Goal: Task Accomplishment & Management: Use online tool/utility

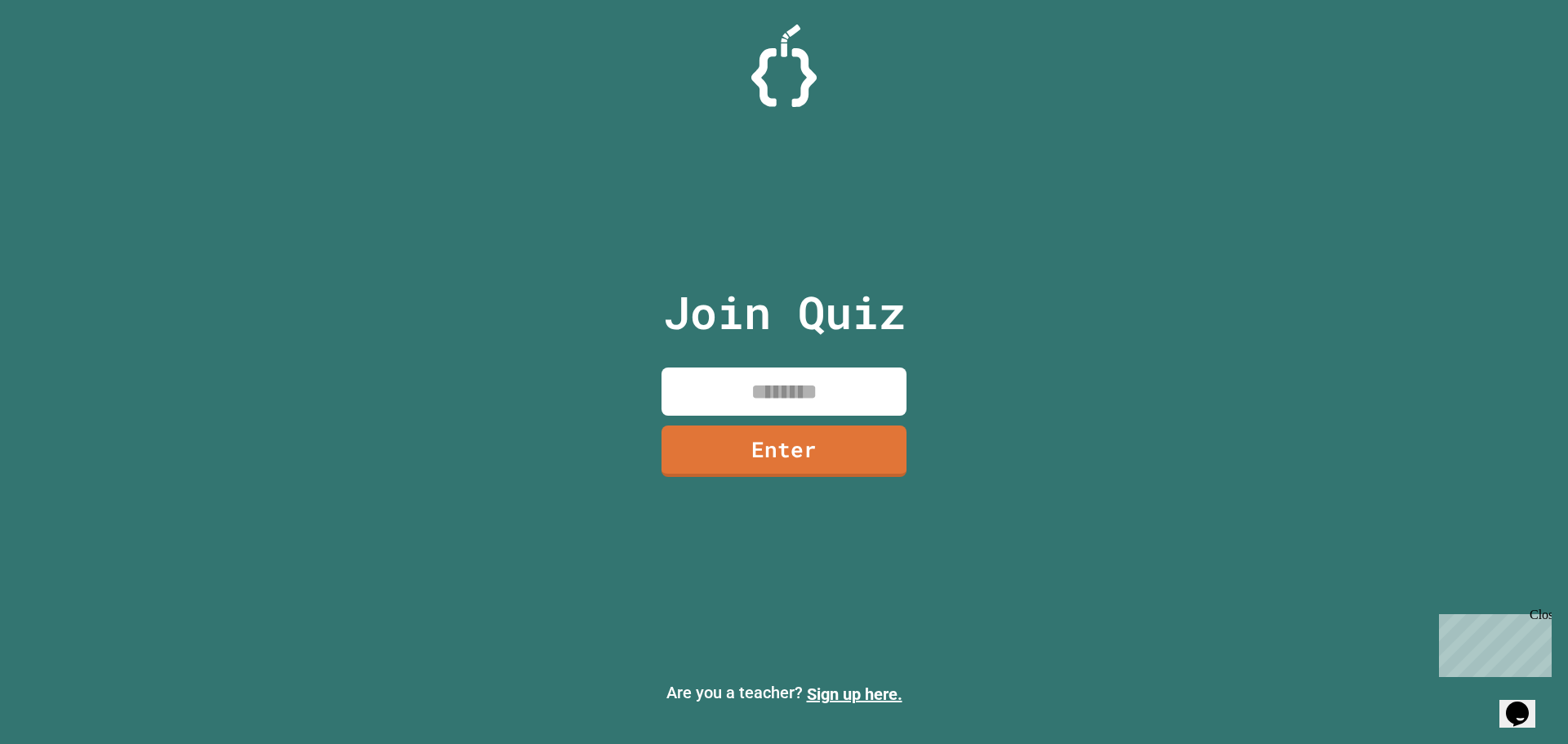
click at [793, 398] on input at bounding box center [784, 392] width 245 height 48
type input "********"
click at [839, 442] on link "Enter" at bounding box center [784, 449] width 249 height 54
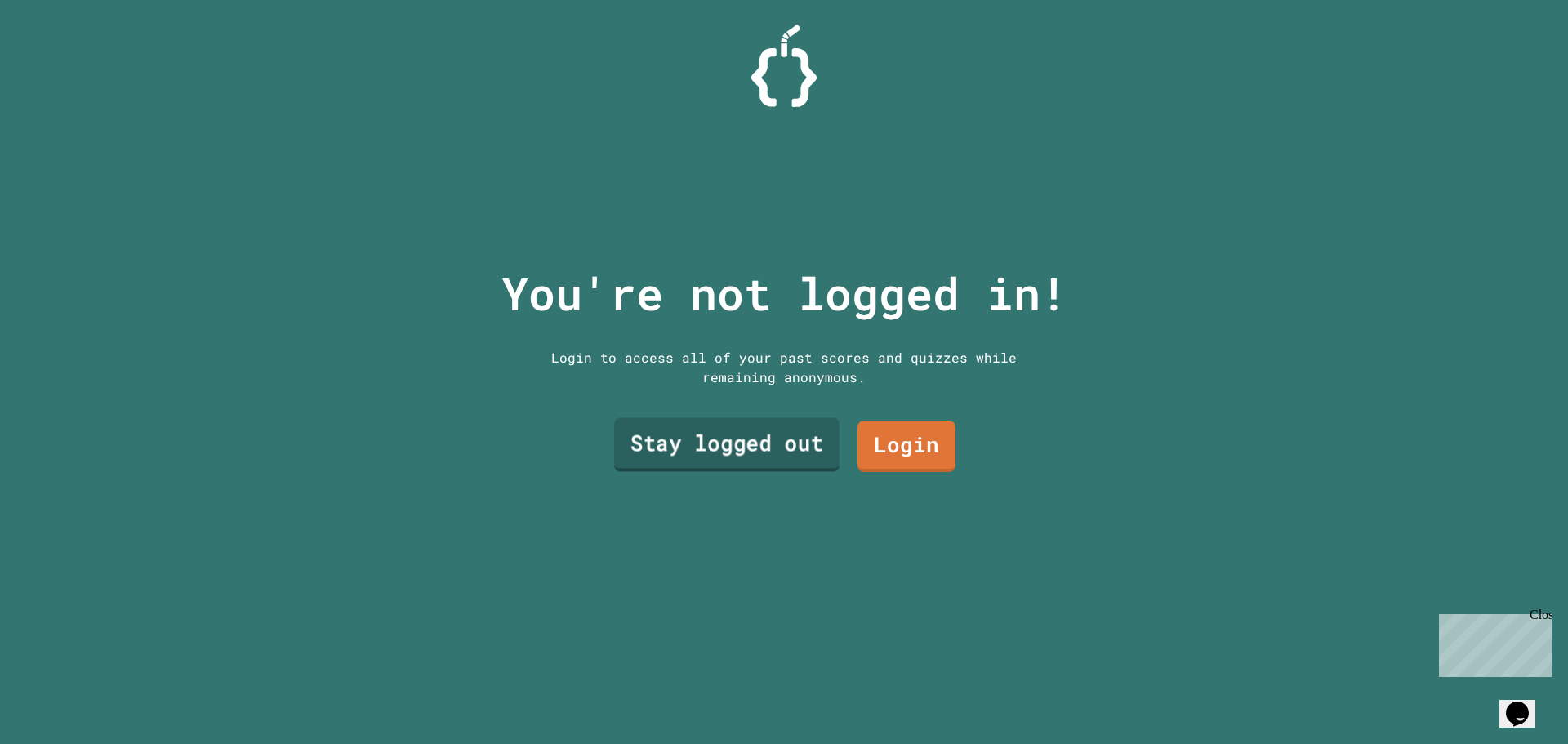
click at [756, 446] on link "Stay logged out" at bounding box center [726, 445] width 225 height 54
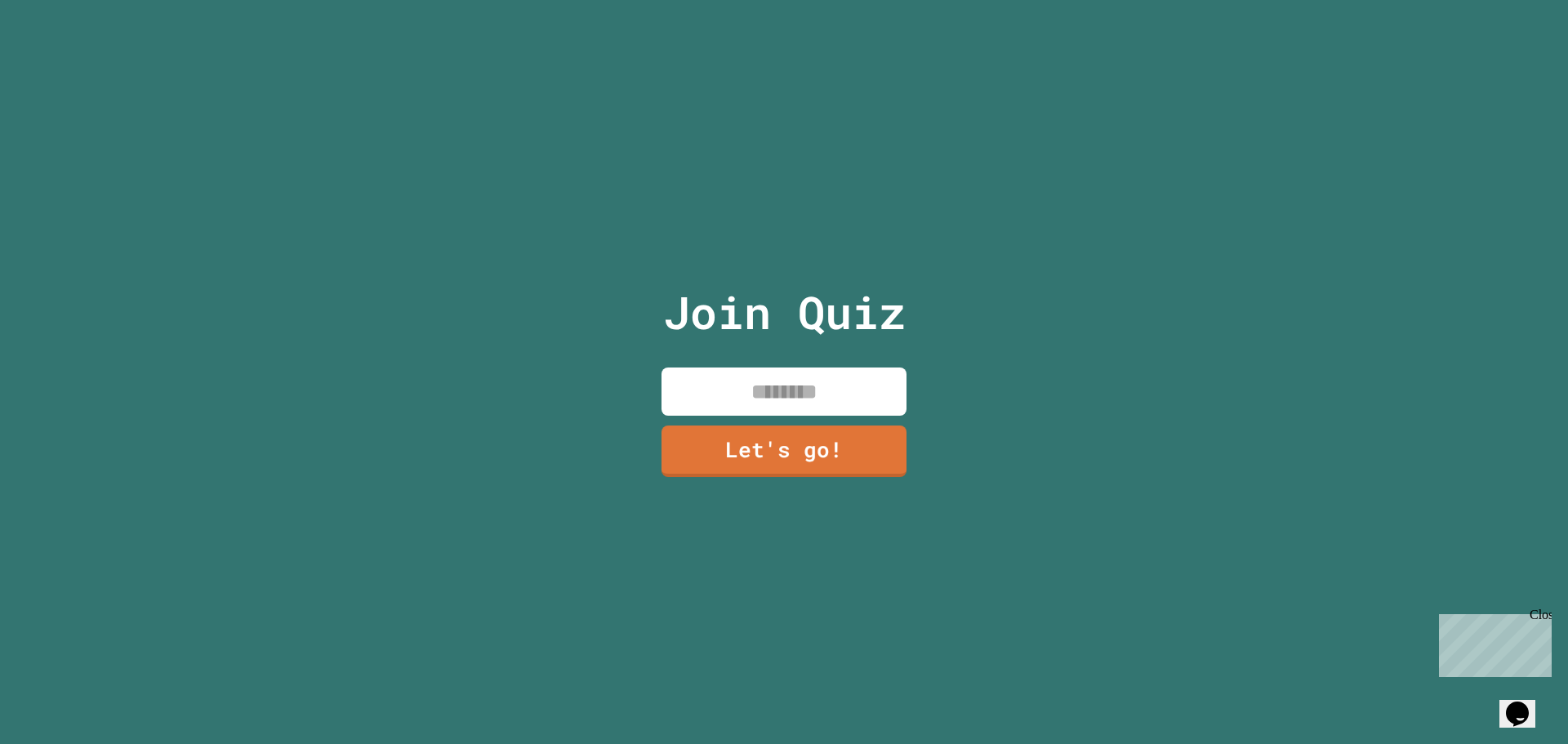
click at [736, 403] on input at bounding box center [784, 392] width 245 height 48
type input "****"
click at [798, 452] on link "Let's go!" at bounding box center [784, 449] width 247 height 54
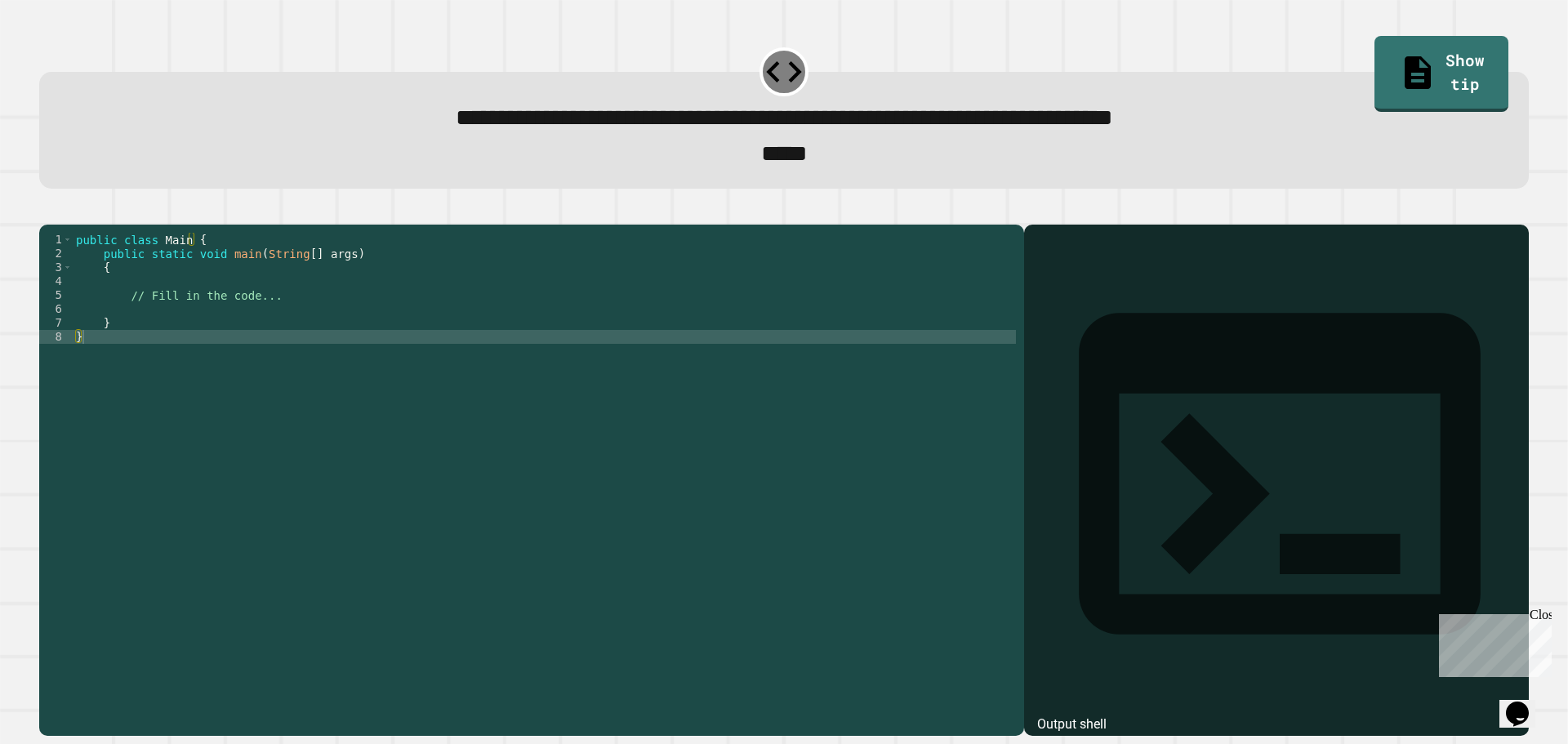
click at [130, 335] on div "public class Main { public static void main ( String [ ] args ) { // Fill in th…" at bounding box center [544, 461] width 943 height 458
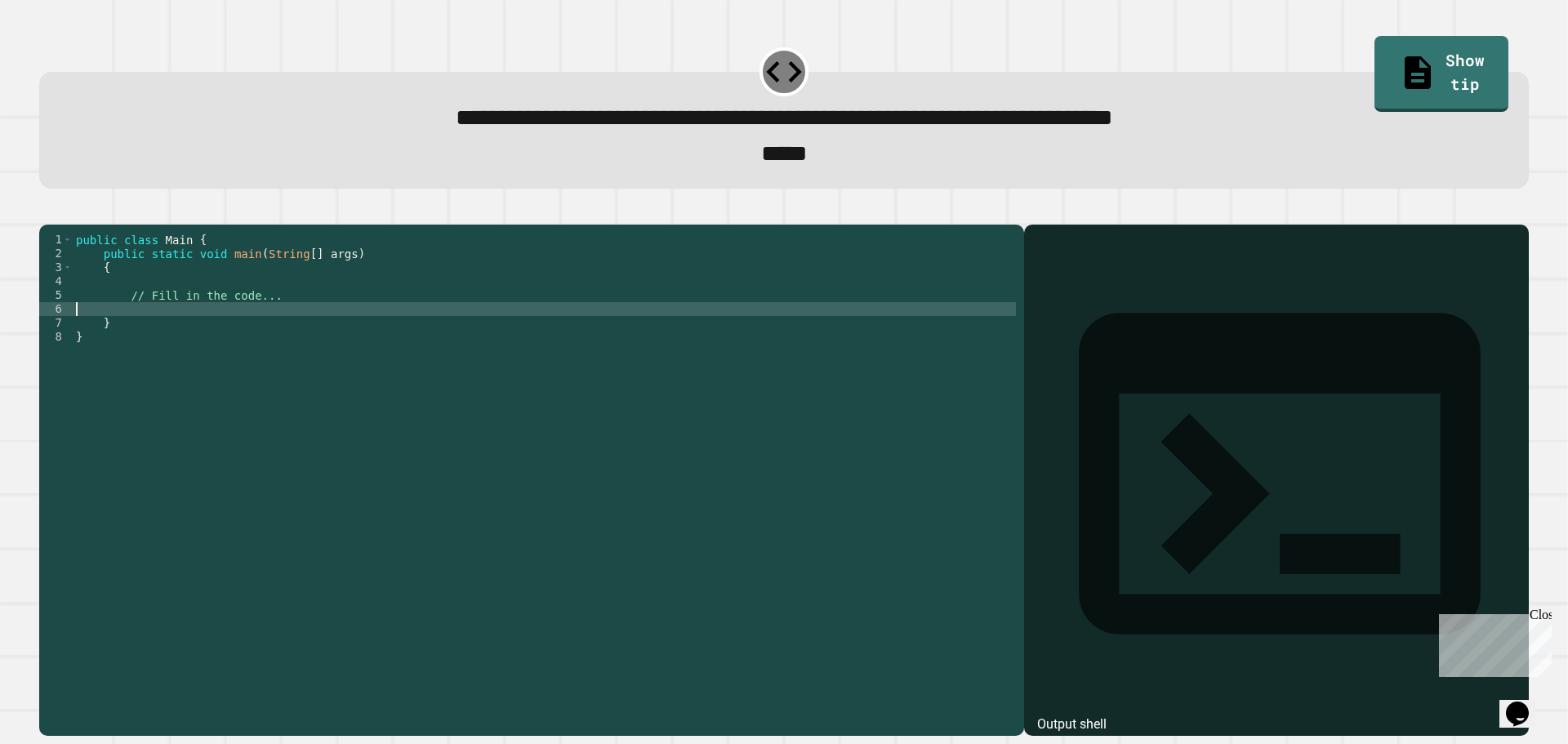
type textarea "*"
click at [222, 336] on div "public class Main { public static void main ( String [ ] args ) { // Fill in th…" at bounding box center [544, 461] width 943 height 458
type textarea "**********"
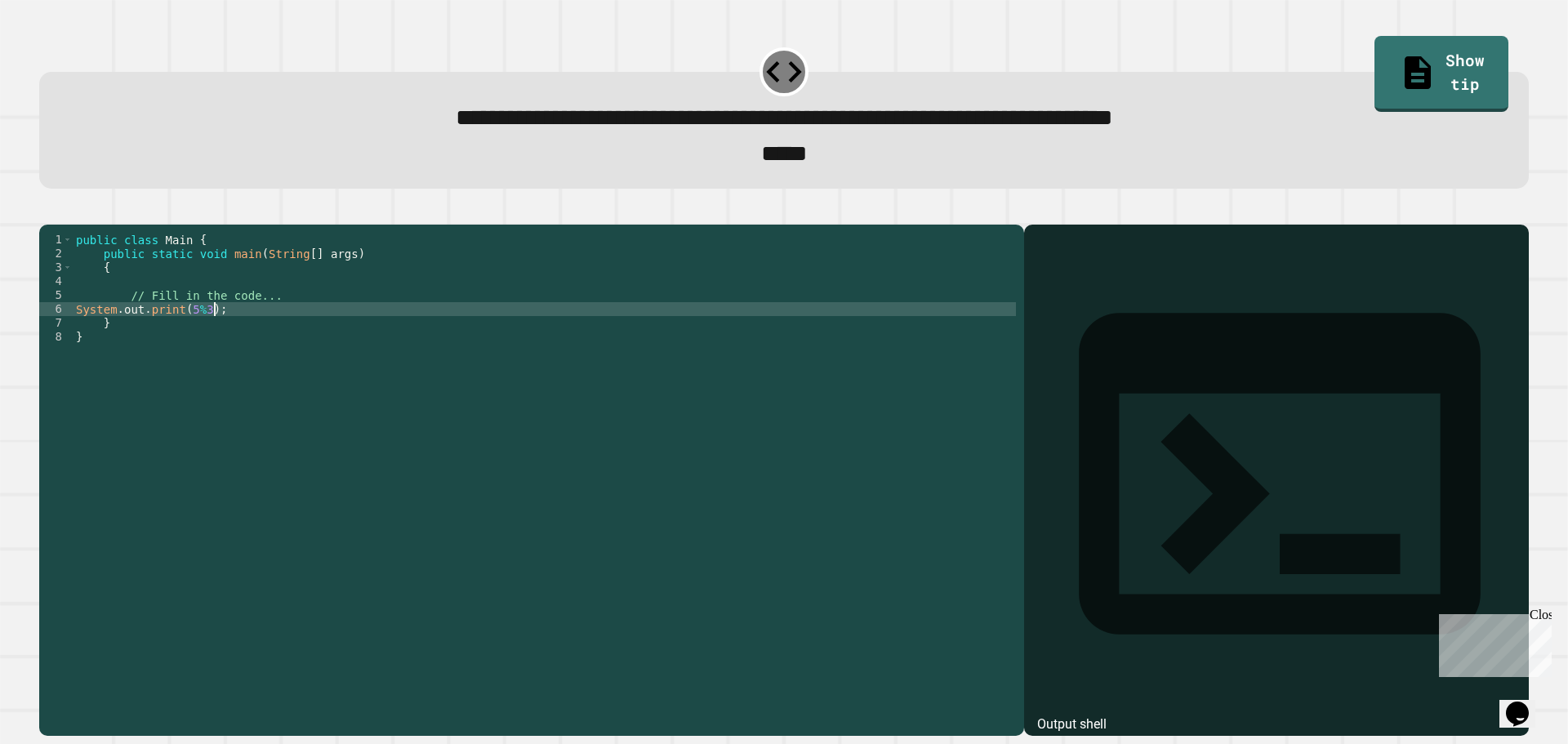
click at [62, 223] on icon "button" at bounding box center [58, 220] width 9 height 11
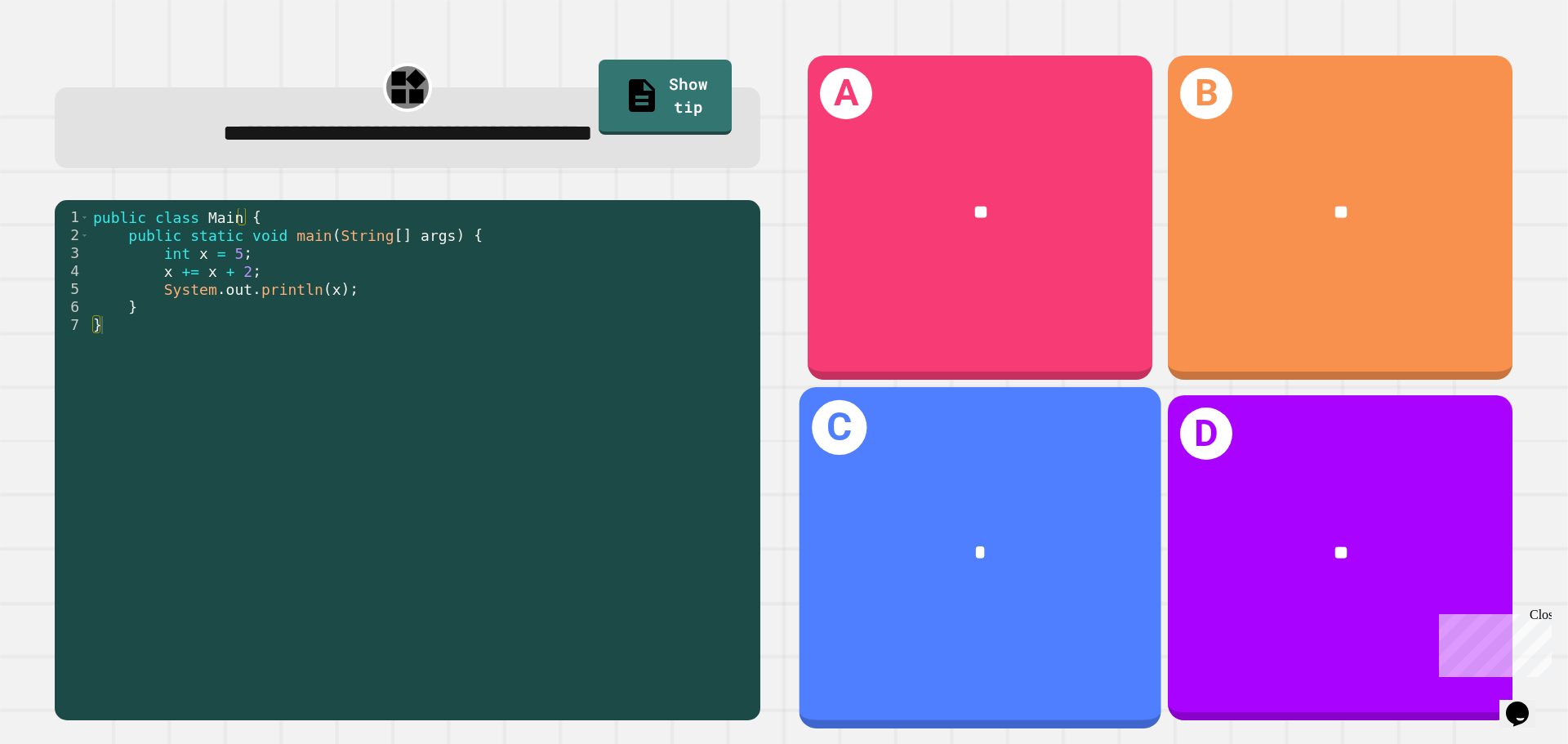
click at [946, 546] on div "*" at bounding box center [979, 552] width 281 height 30
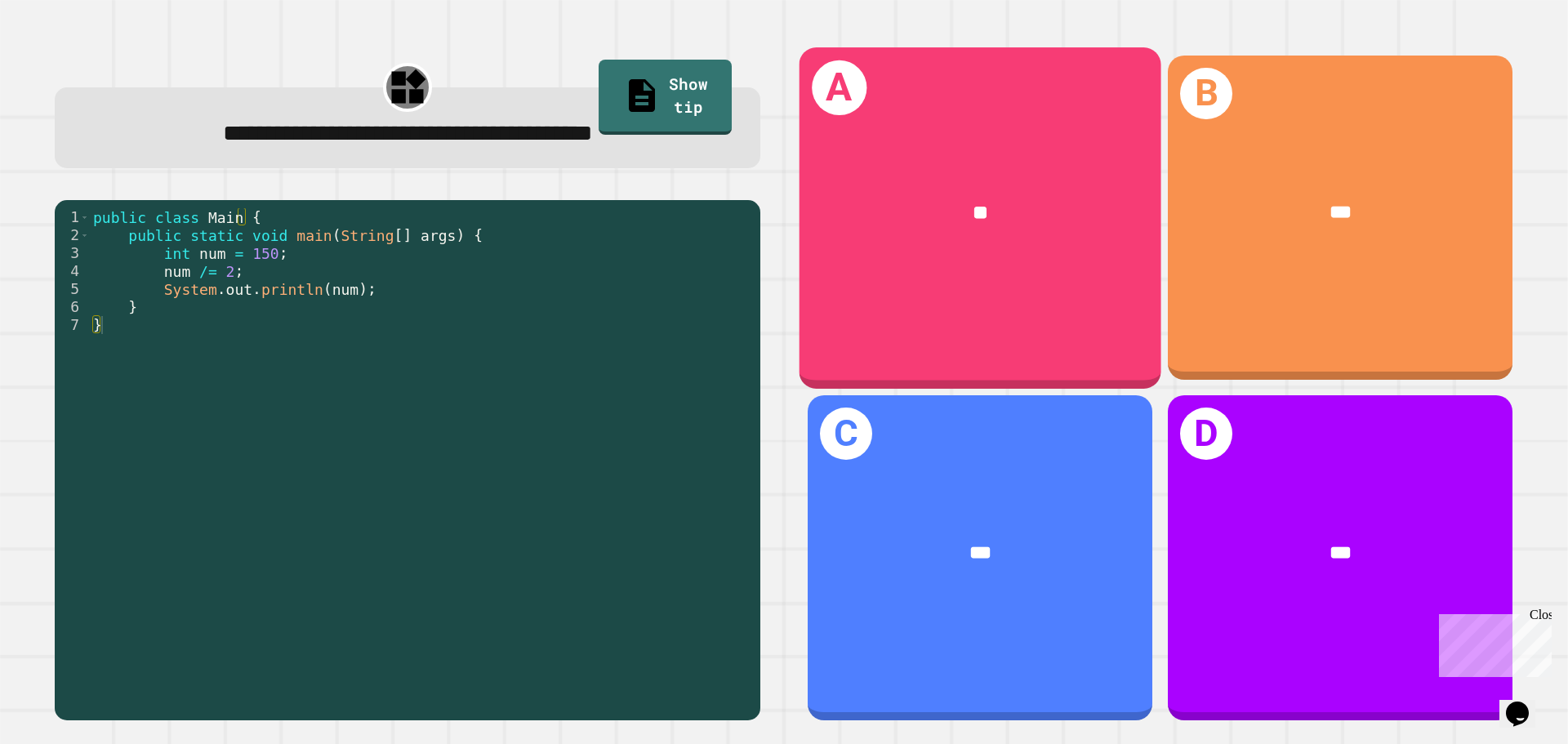
click at [871, 298] on div "A **" at bounding box center [979, 217] width 362 height 340
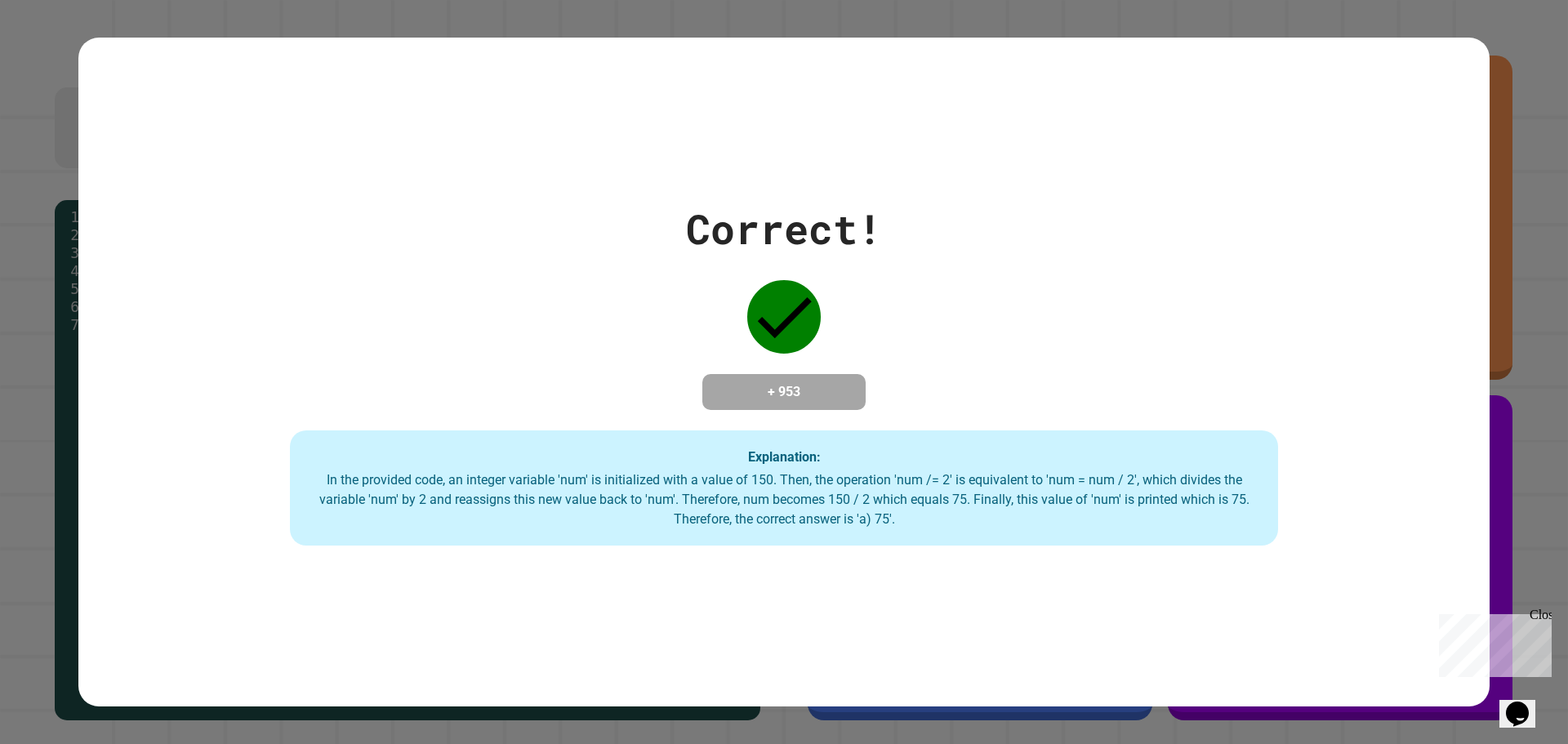
click at [874, 291] on div "Correct! + 953 Explanation: In the provided code, an integer variable 'num' is …" at bounding box center [784, 372] width 1411 height 348
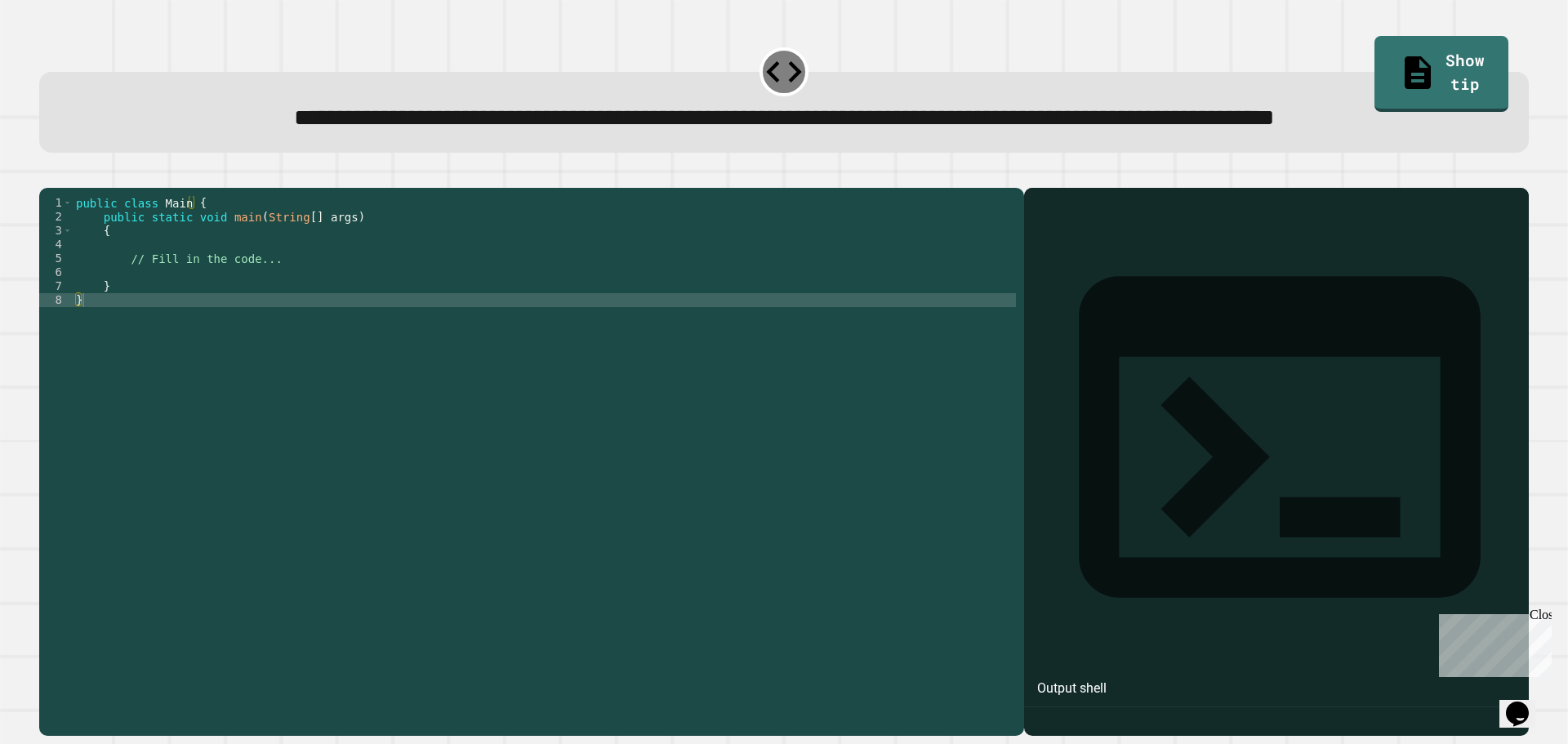
click at [158, 334] on div "public class Main { public static void main ( String [ ] args ) { // Fill in th…" at bounding box center [544, 424] width 943 height 458
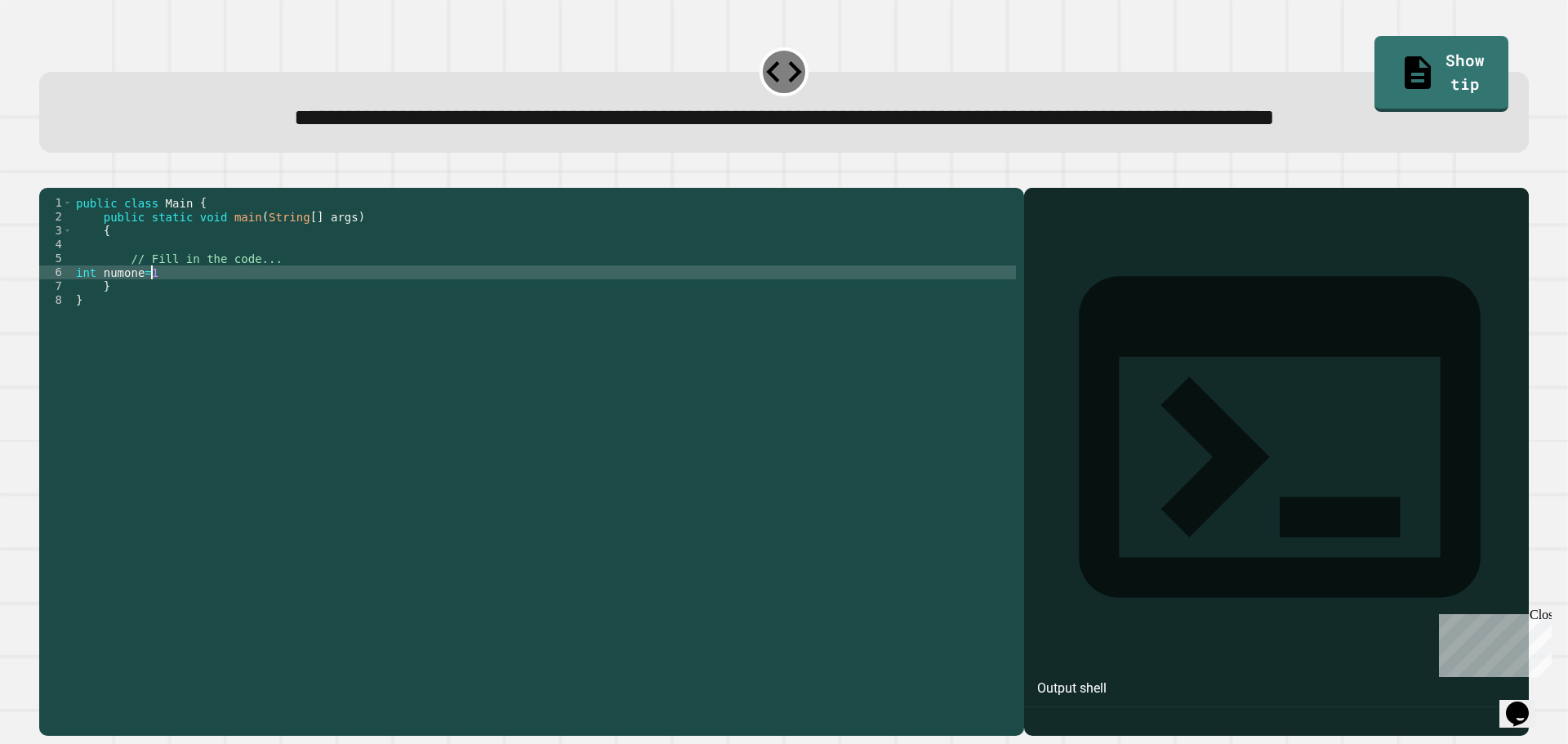
scroll to position [0, 5]
type textarea "**********"
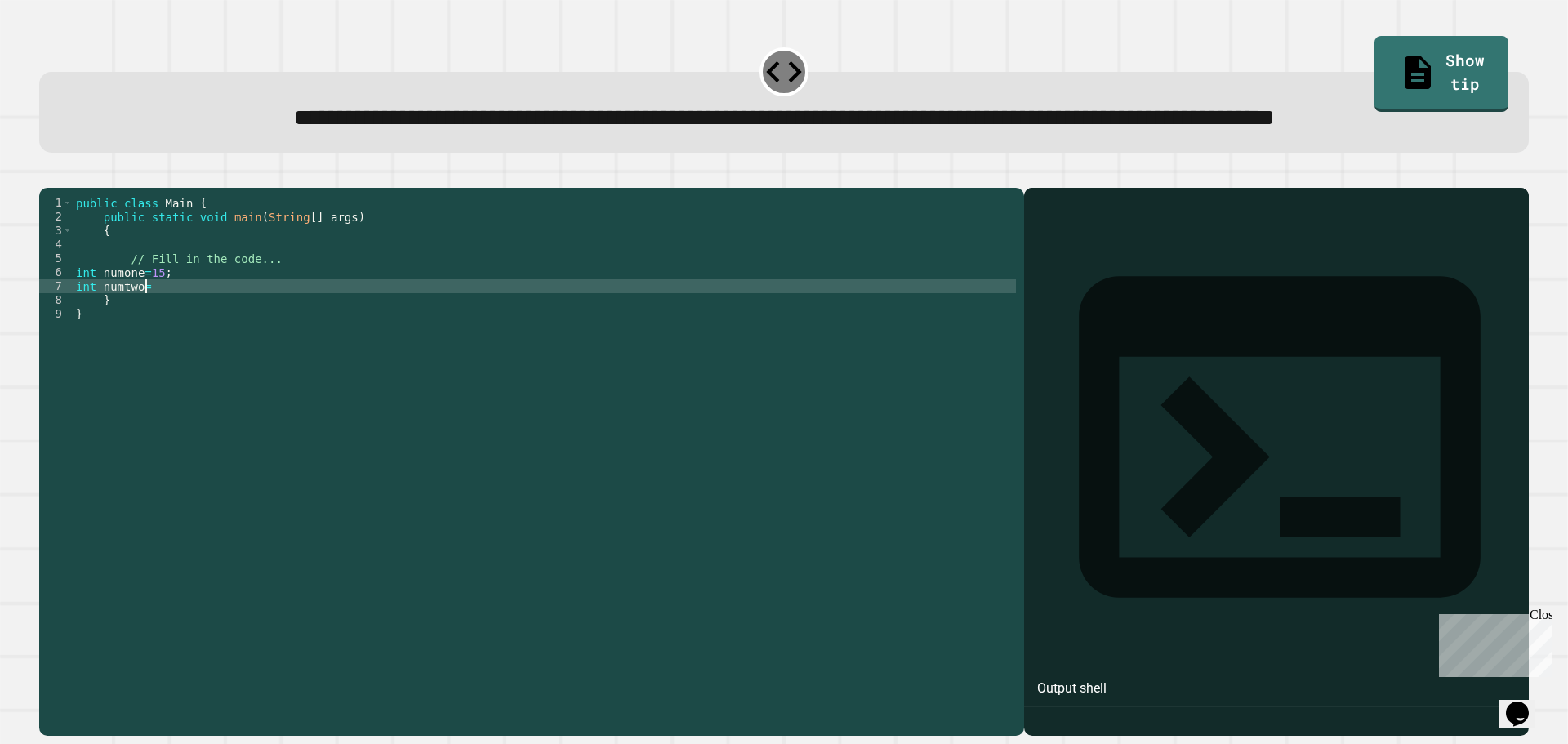
scroll to position [0, 4]
type textarea "**********"
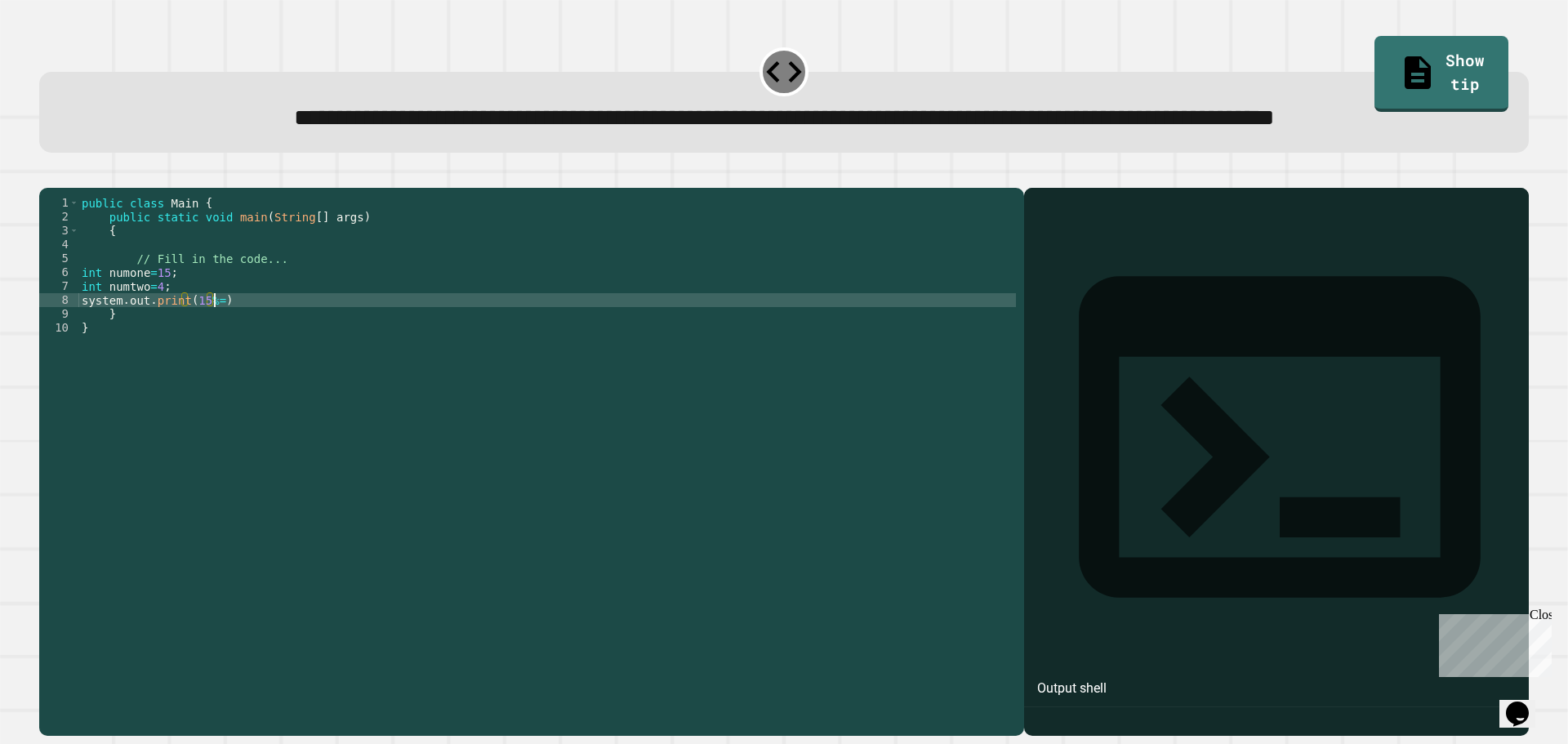
scroll to position [0, 9]
click at [250, 365] on div "public class Main { public static void main ( String [ ] args ) { // Fill in th…" at bounding box center [547, 424] width 938 height 458
click at [86, 361] on div "public class Main { public static void main ( String [ ] args ) { // Fill in th…" at bounding box center [547, 424] width 938 height 458
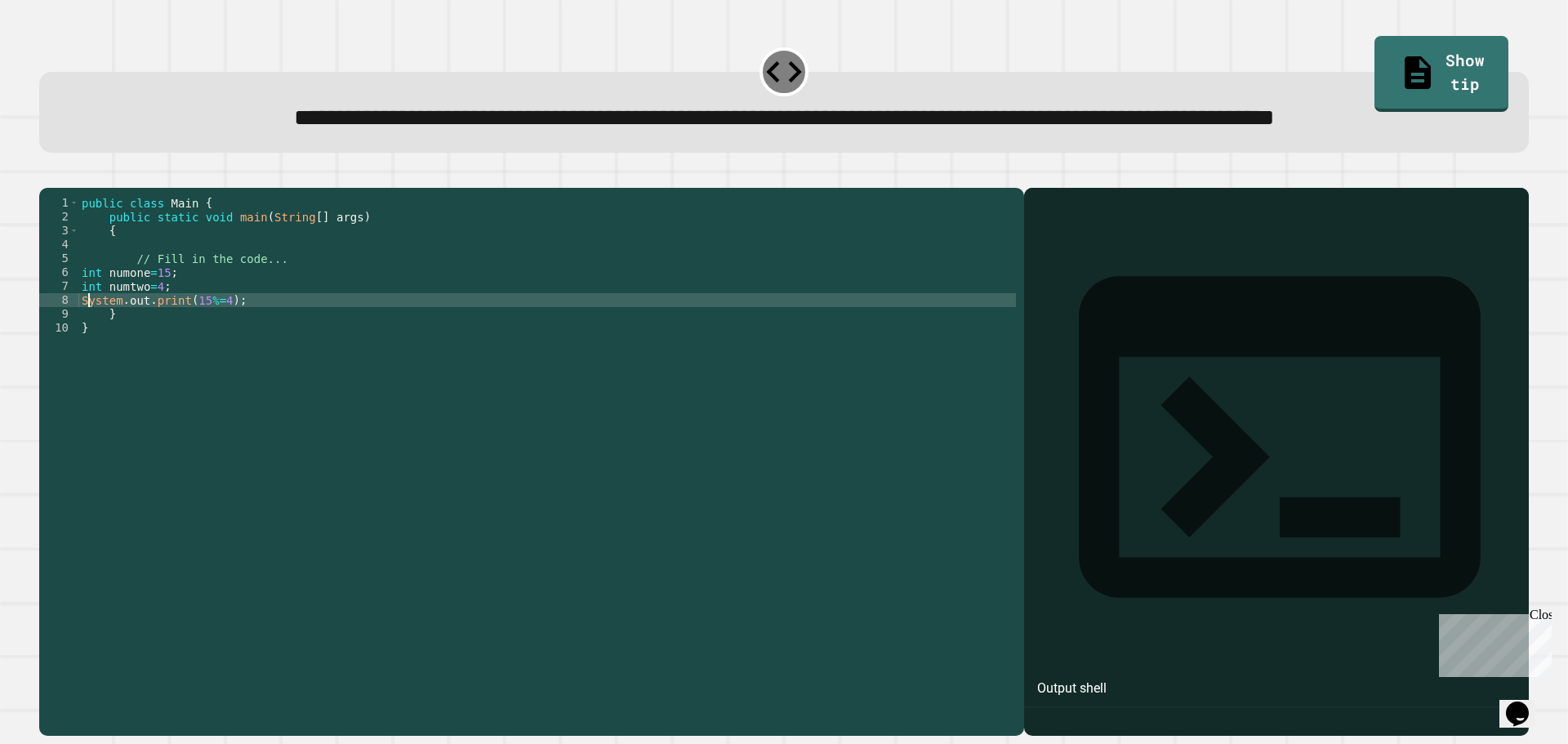
click at [145, 429] on div "public class Main { public static void main ( String [ ] args ) { // Fill in th…" at bounding box center [547, 424] width 938 height 458
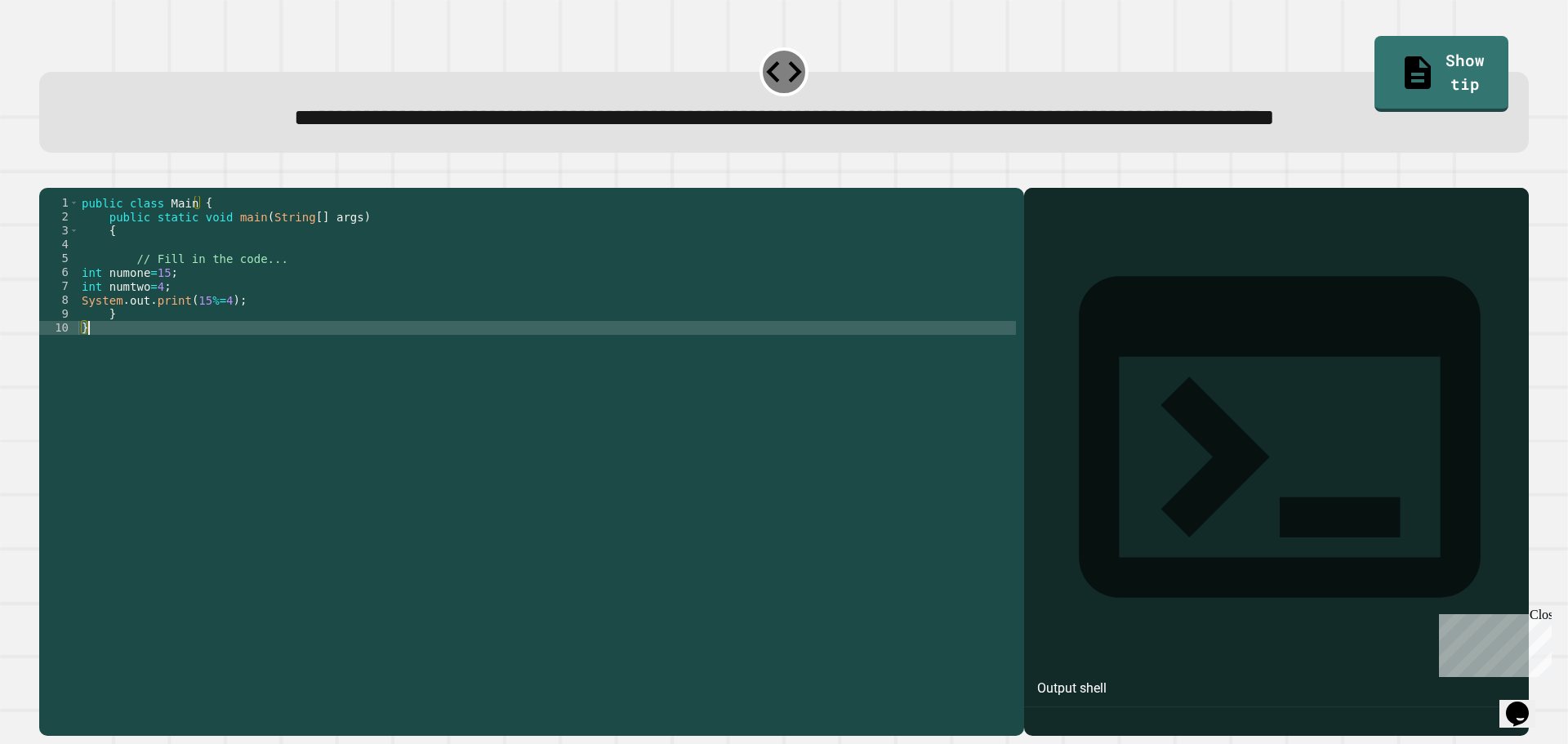
click at [47, 174] on icon "button" at bounding box center [47, 174] width 0 height 0
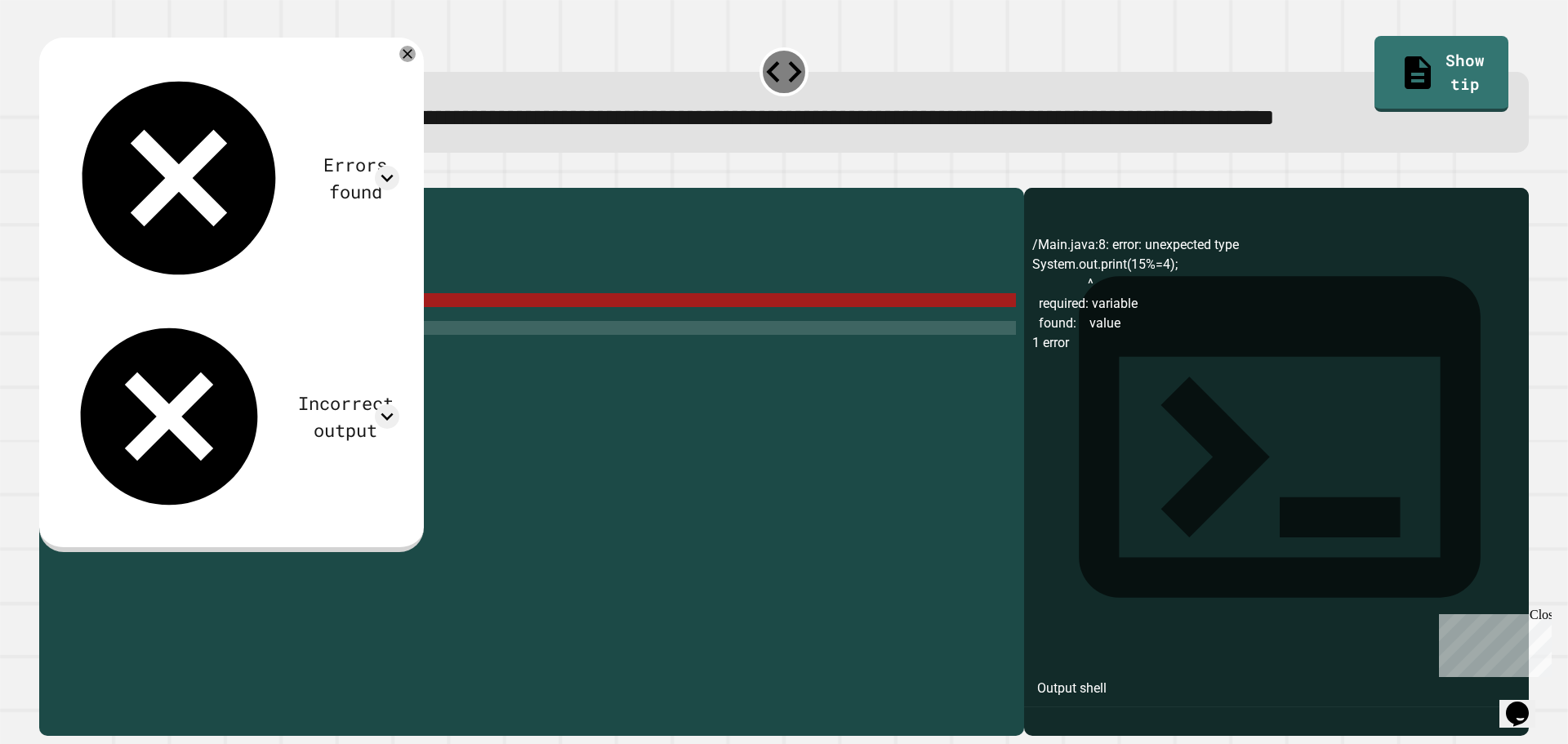
click at [160, 434] on div "public class Main { public static void main ( String [ ] args ) { // Fill in th…" at bounding box center [547, 424] width 938 height 458
click at [213, 363] on div "public class Main { public static void main ( String [ ] args ) { // Fill in th…" at bounding box center [547, 424] width 938 height 458
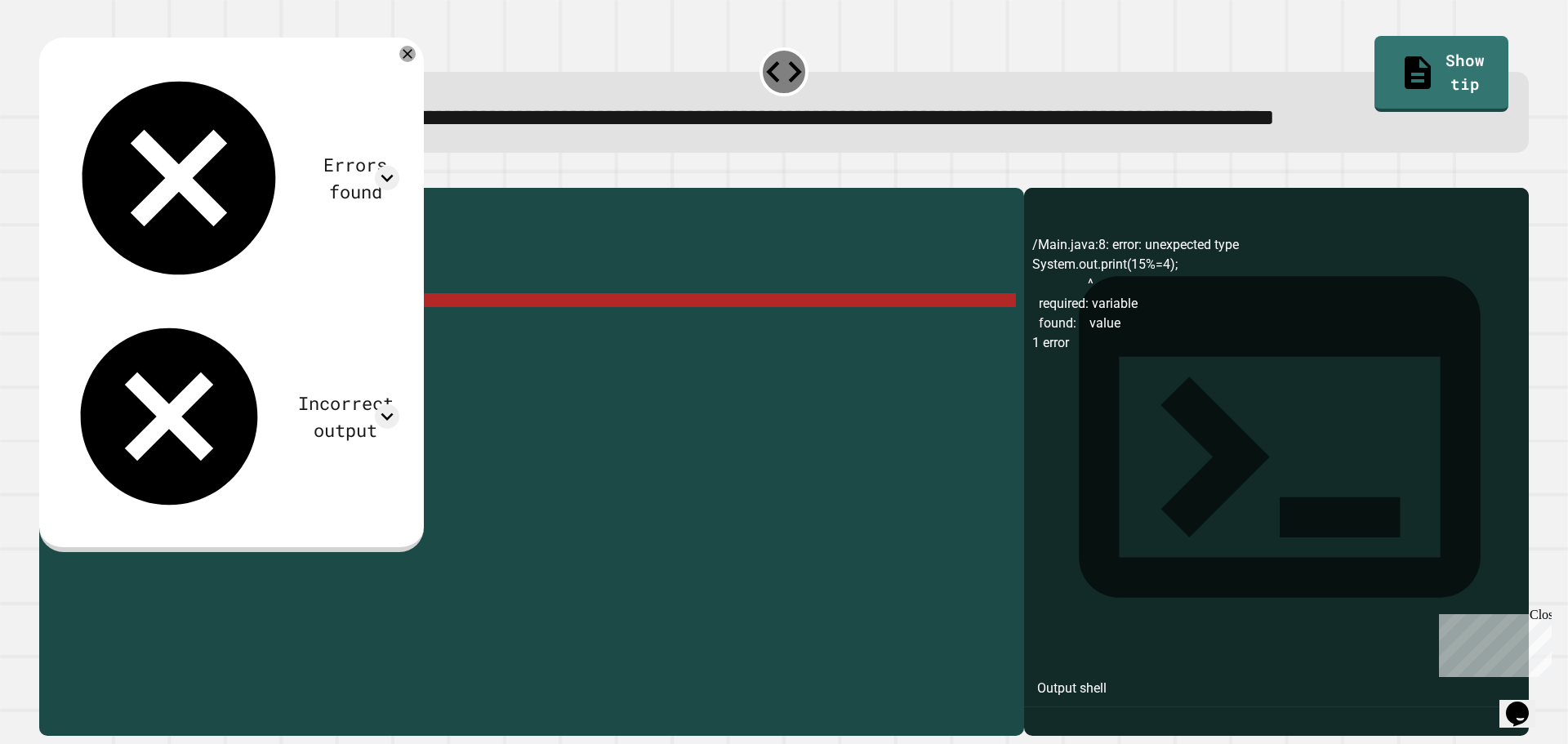
scroll to position [0, 9]
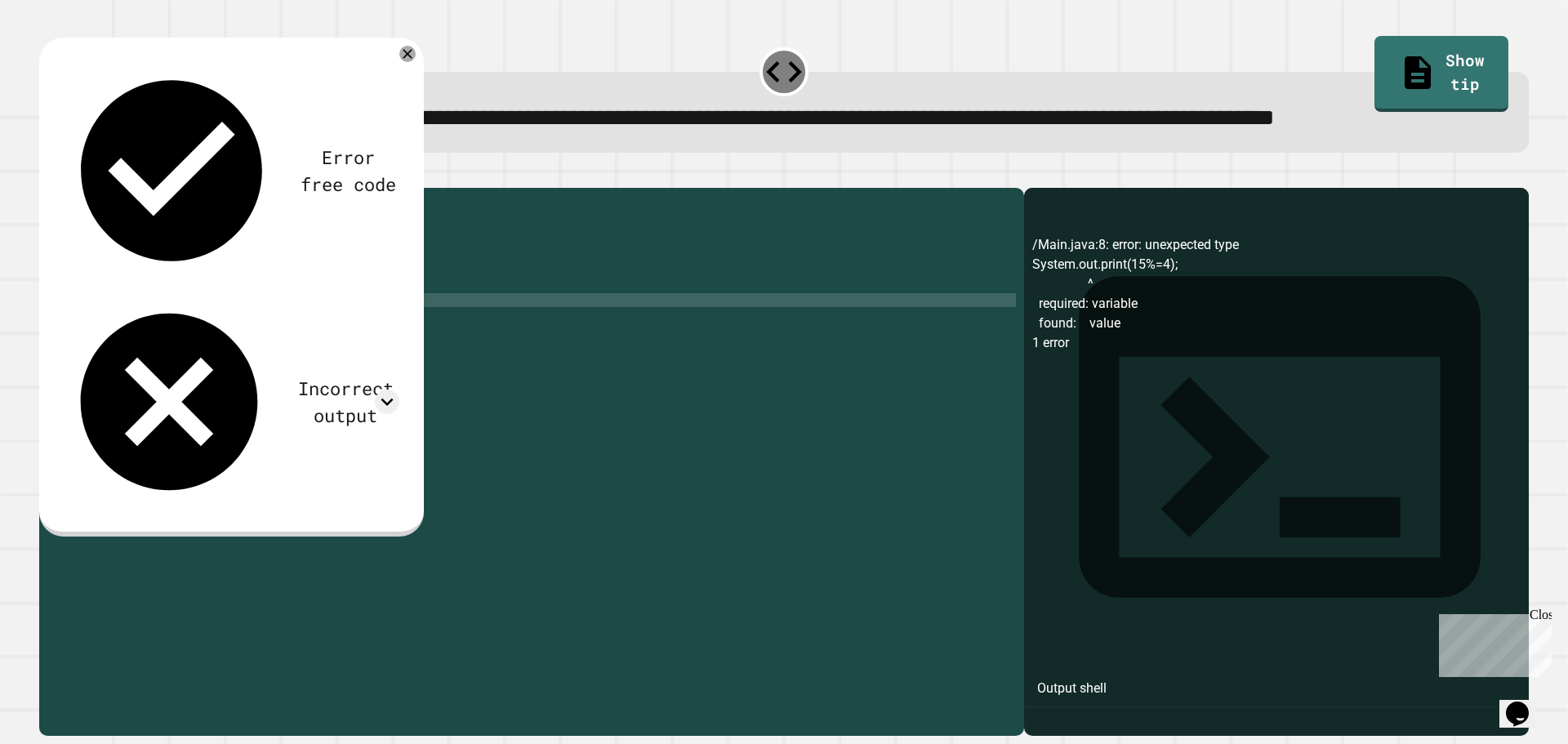
click at [200, 364] on div "public class Main { public static void main ( String [ ] args ) { // Fill in th…" at bounding box center [547, 424] width 938 height 458
click at [222, 387] on div "public class Main { public static void main ( String [ ] args ) { // Fill in th…" at bounding box center [547, 424] width 938 height 458
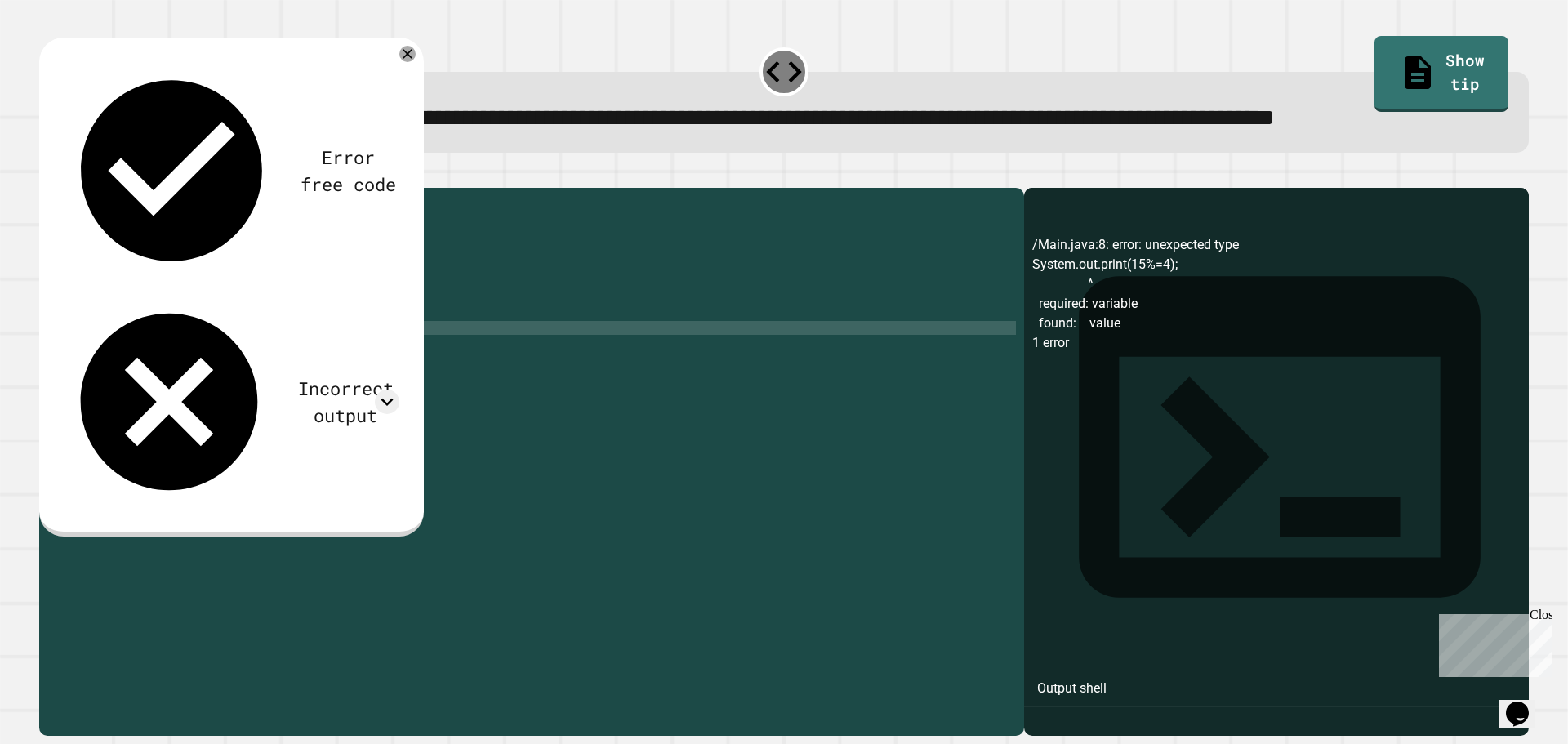
click at [204, 363] on div "public class Main { public static void main ( String [ ] args ) { // Fill in th…" at bounding box center [547, 424] width 938 height 458
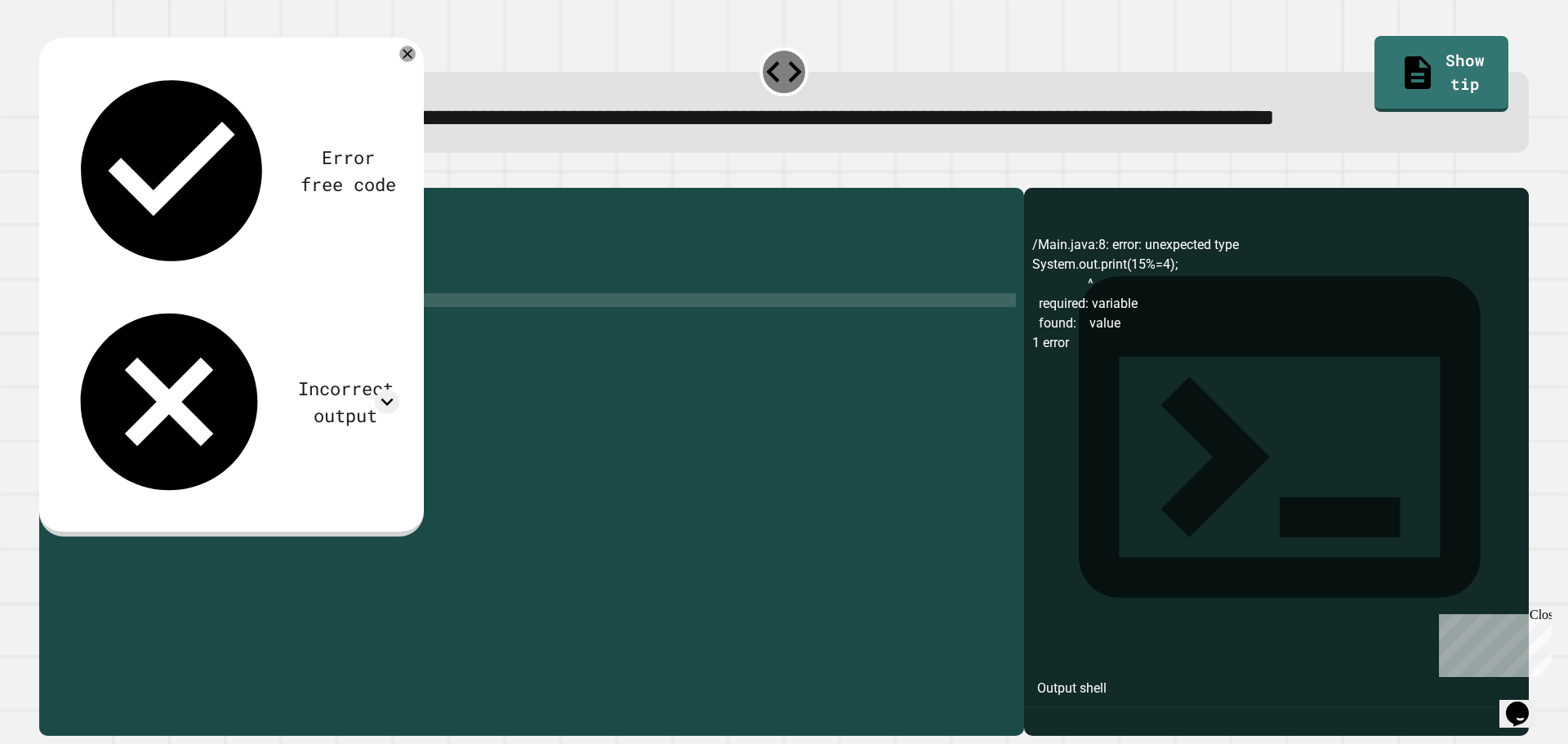
scroll to position [0, 9]
click at [257, 362] on div "public class Main { public static void main ( String [ ] args ) { // Fill in th…" at bounding box center [547, 424] width 938 height 458
click at [238, 407] on div "public class Main { public static void main ( String [ ] args ) { // Fill in th…" at bounding box center [547, 424] width 938 height 458
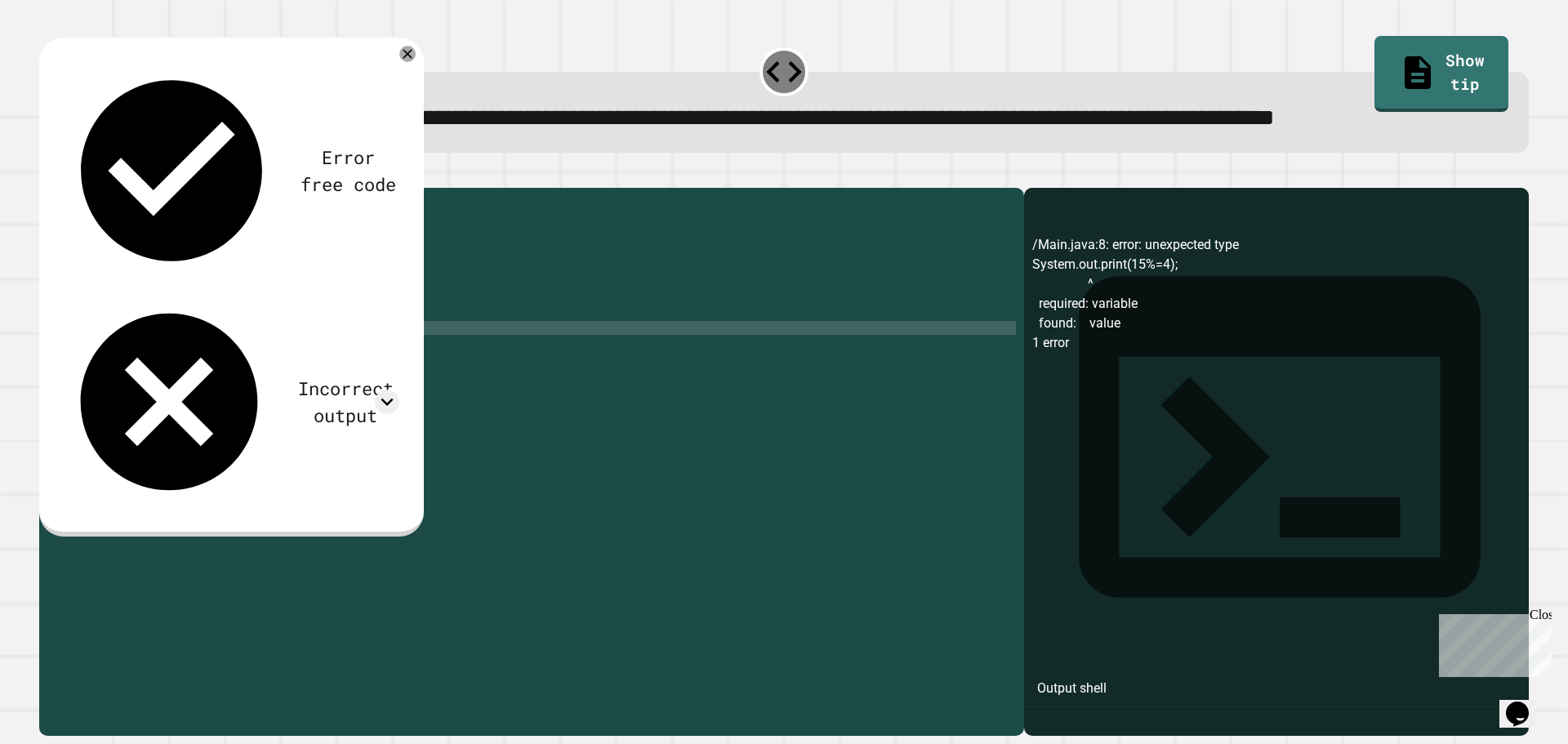
scroll to position [0, 0]
type textarea "*"
click at [47, 174] on icon "button" at bounding box center [47, 174] width 0 height 0
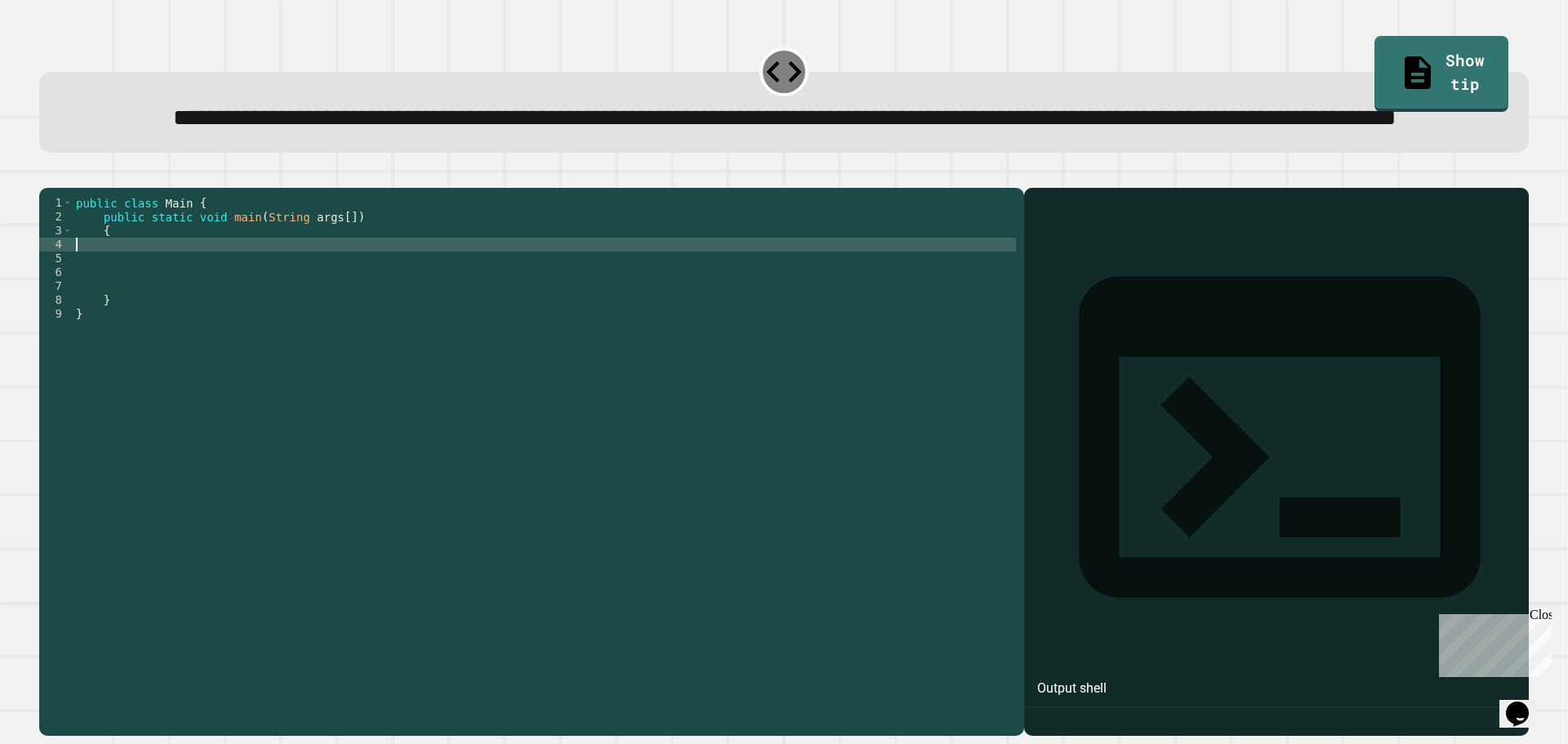
click at [192, 313] on div "public class Main { public static void main ( String args [ ]) { } }" at bounding box center [544, 424] width 943 height 458
type textarea "**********"
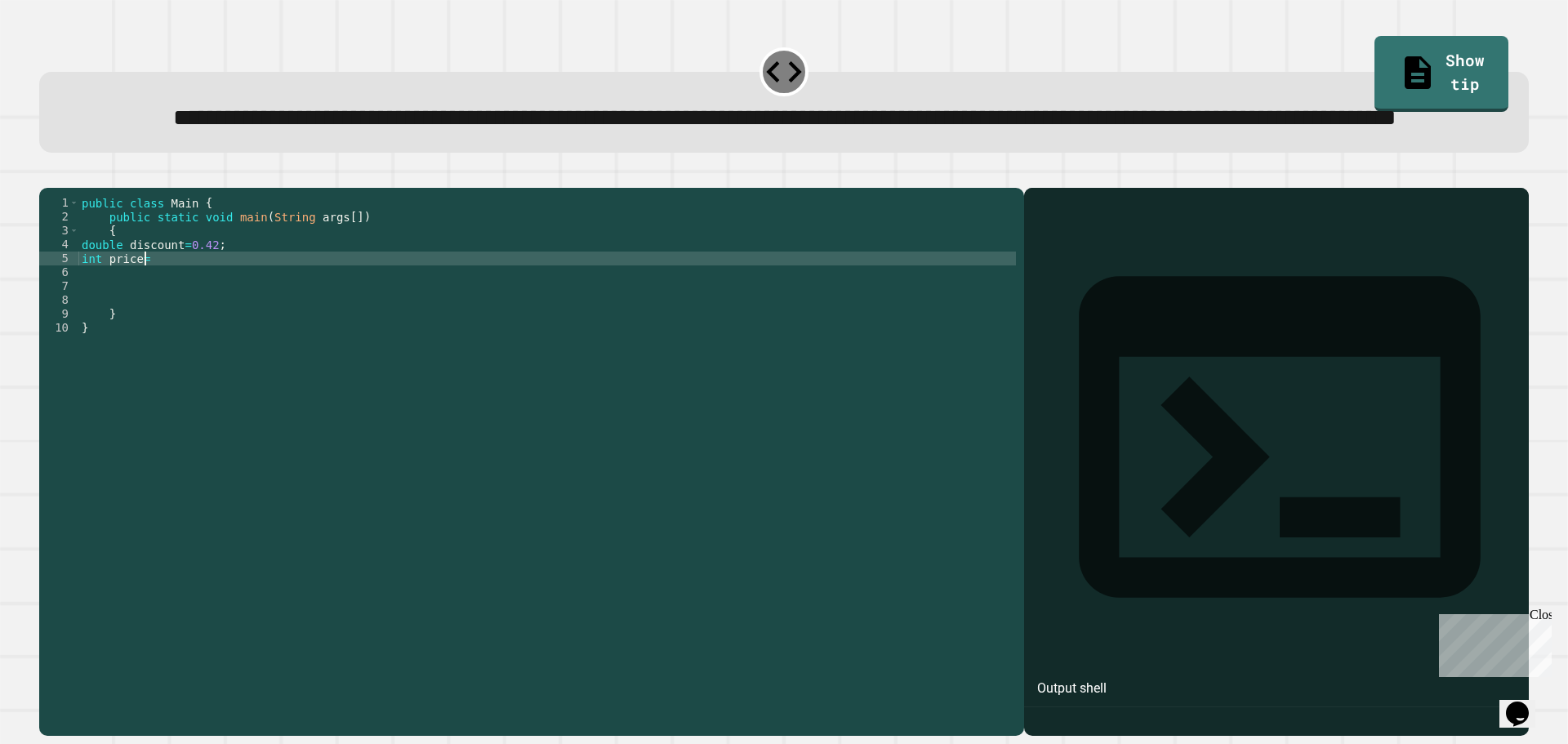
scroll to position [0, 4]
type textarea "**********"
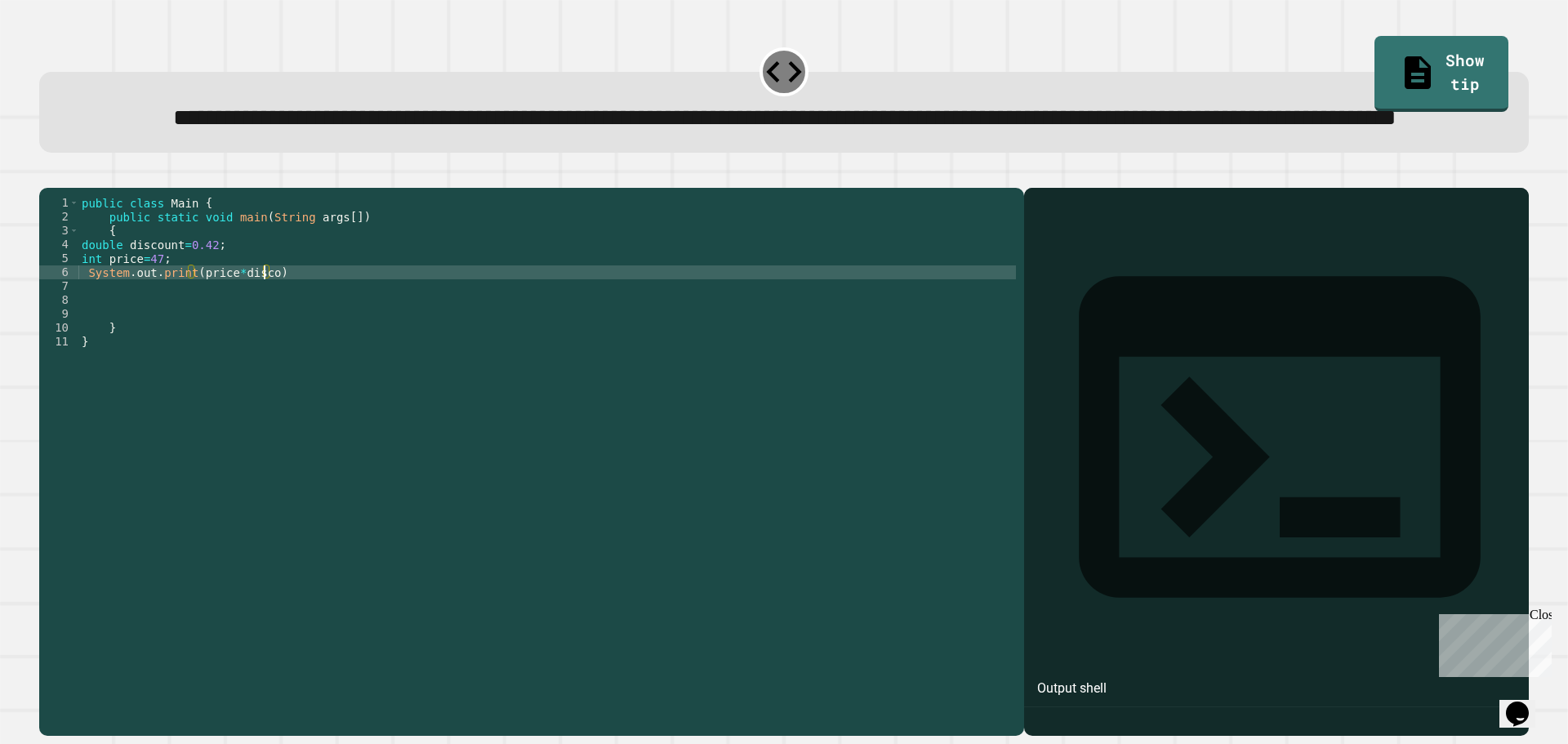
scroll to position [0, 13]
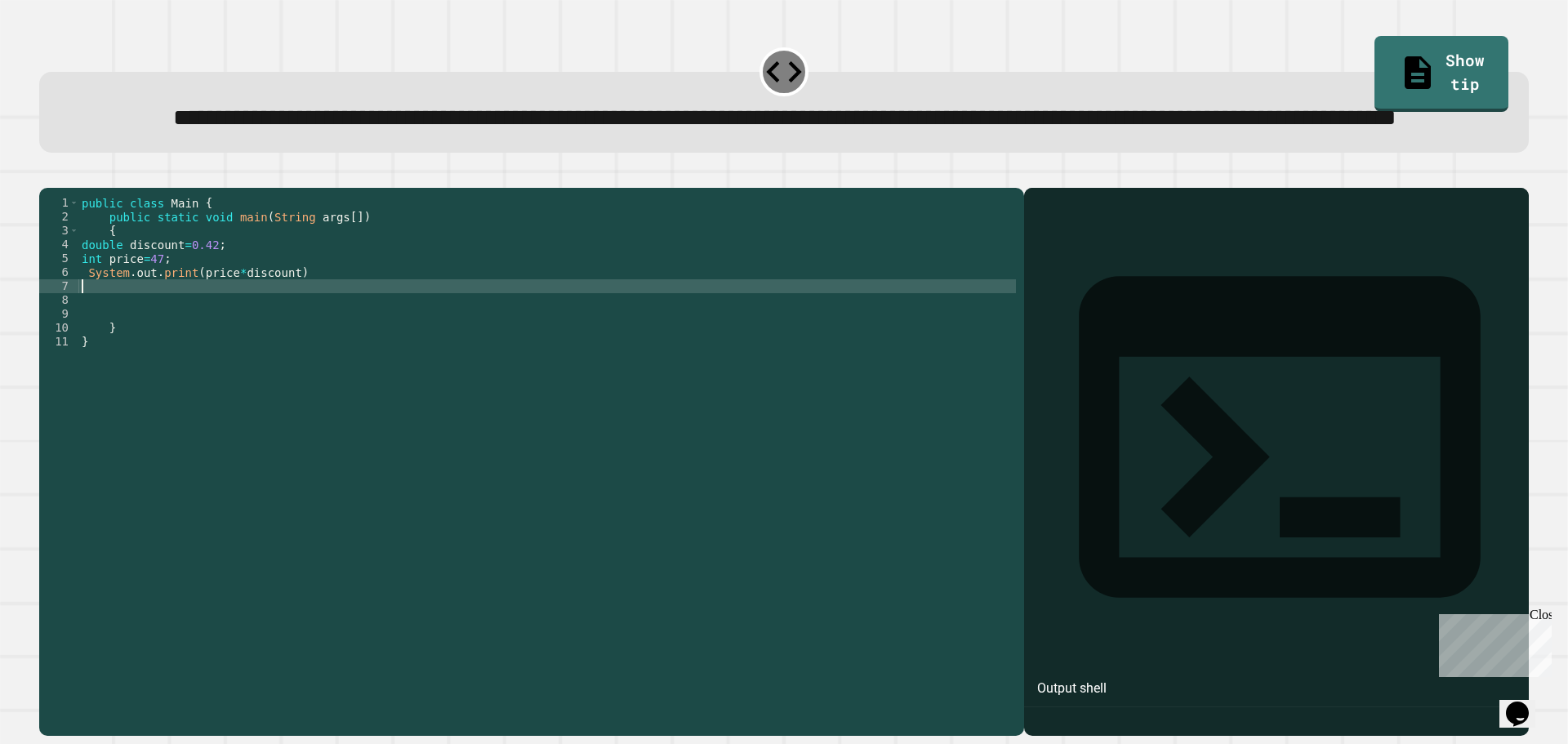
click at [329, 342] on div "public class Main { public static void main ( String args [ ]) { double discoun…" at bounding box center [547, 424] width 938 height 458
click at [328, 339] on div "public class Main { public static void main ( String args [ ]) { double discoun…" at bounding box center [547, 424] width 938 height 458
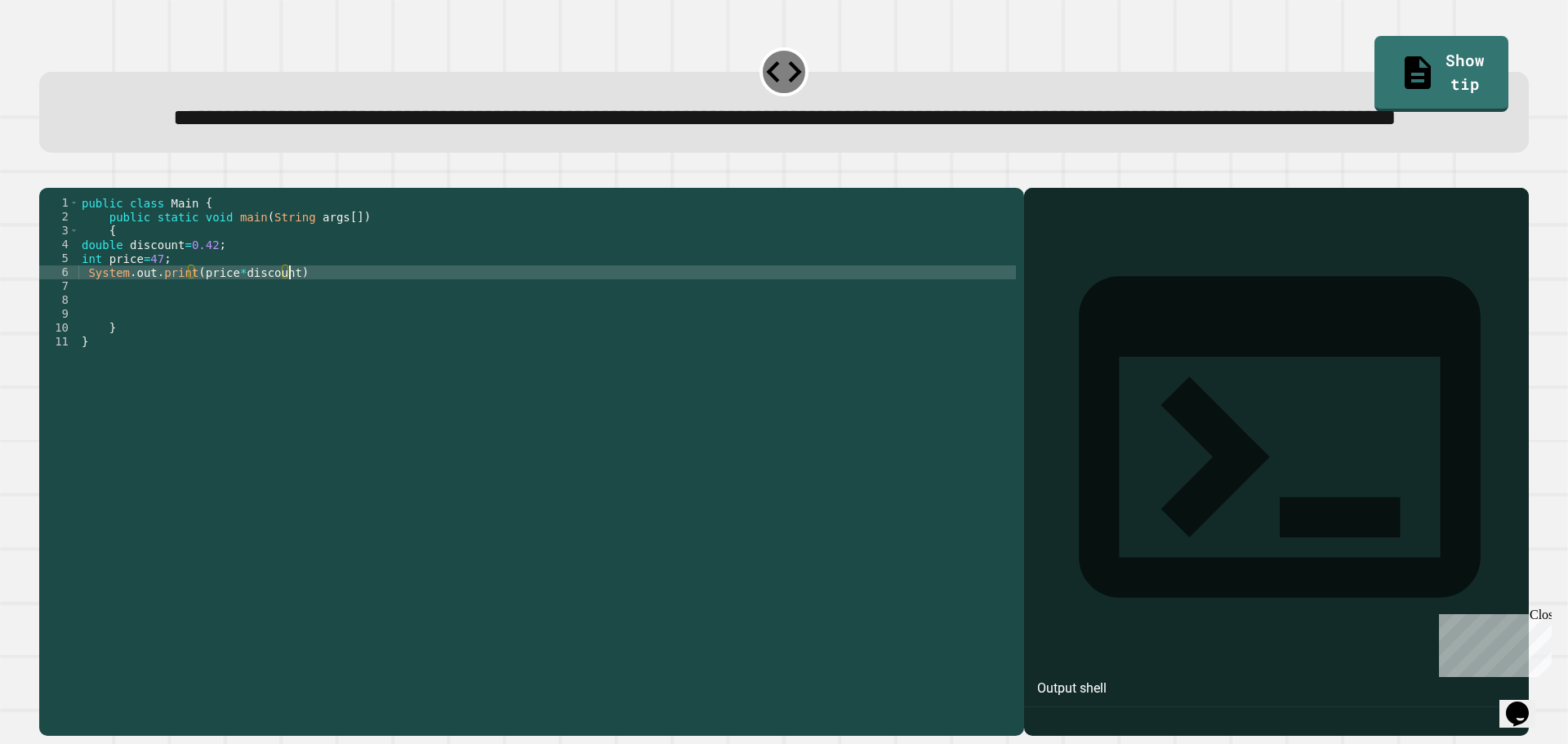
scroll to position [0, 14]
click at [324, 363] on div "public class Main { public static void main ( String args [ ]) { double discoun…" at bounding box center [547, 424] width 938 height 458
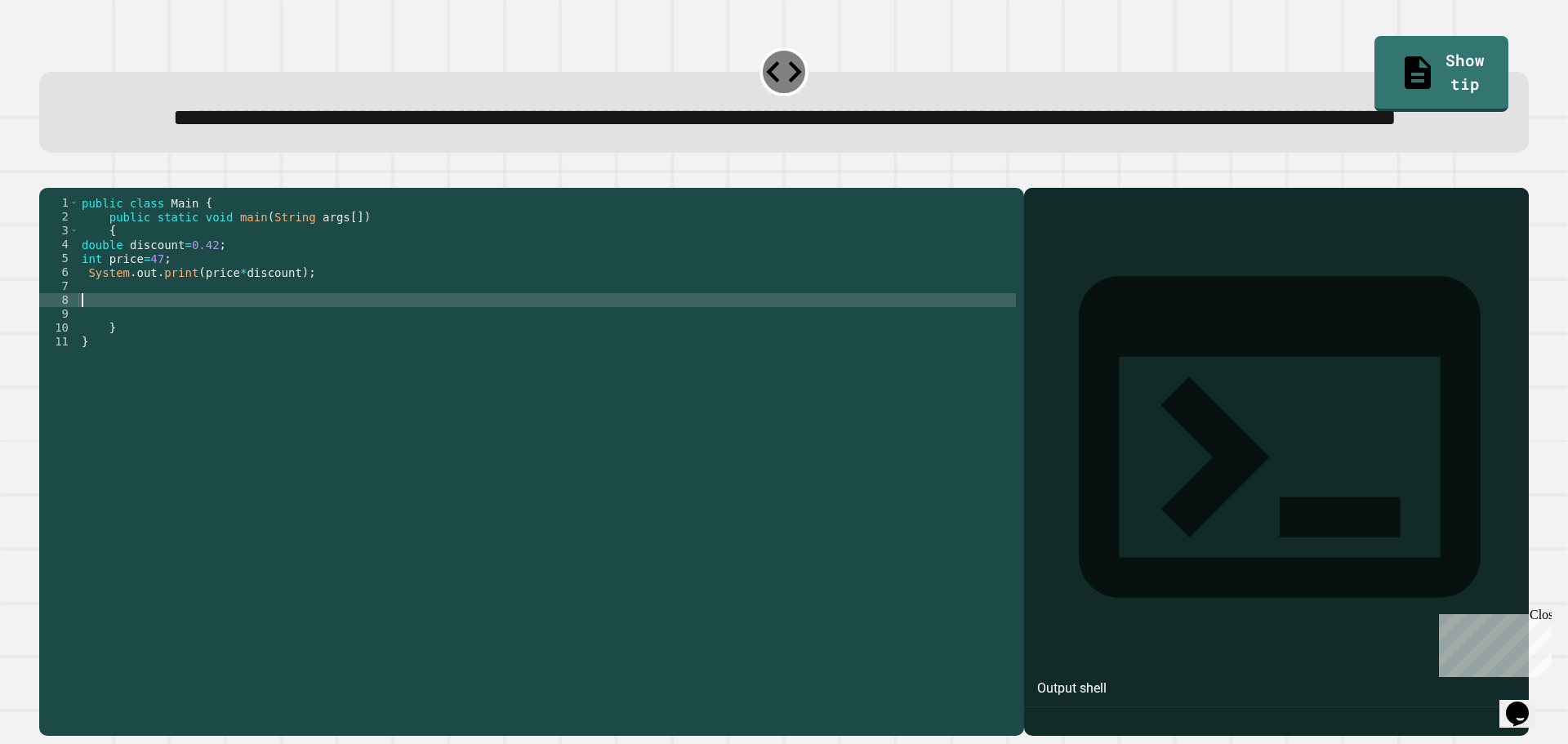
scroll to position [0, 0]
click at [47, 174] on icon "button" at bounding box center [47, 174] width 0 height 0
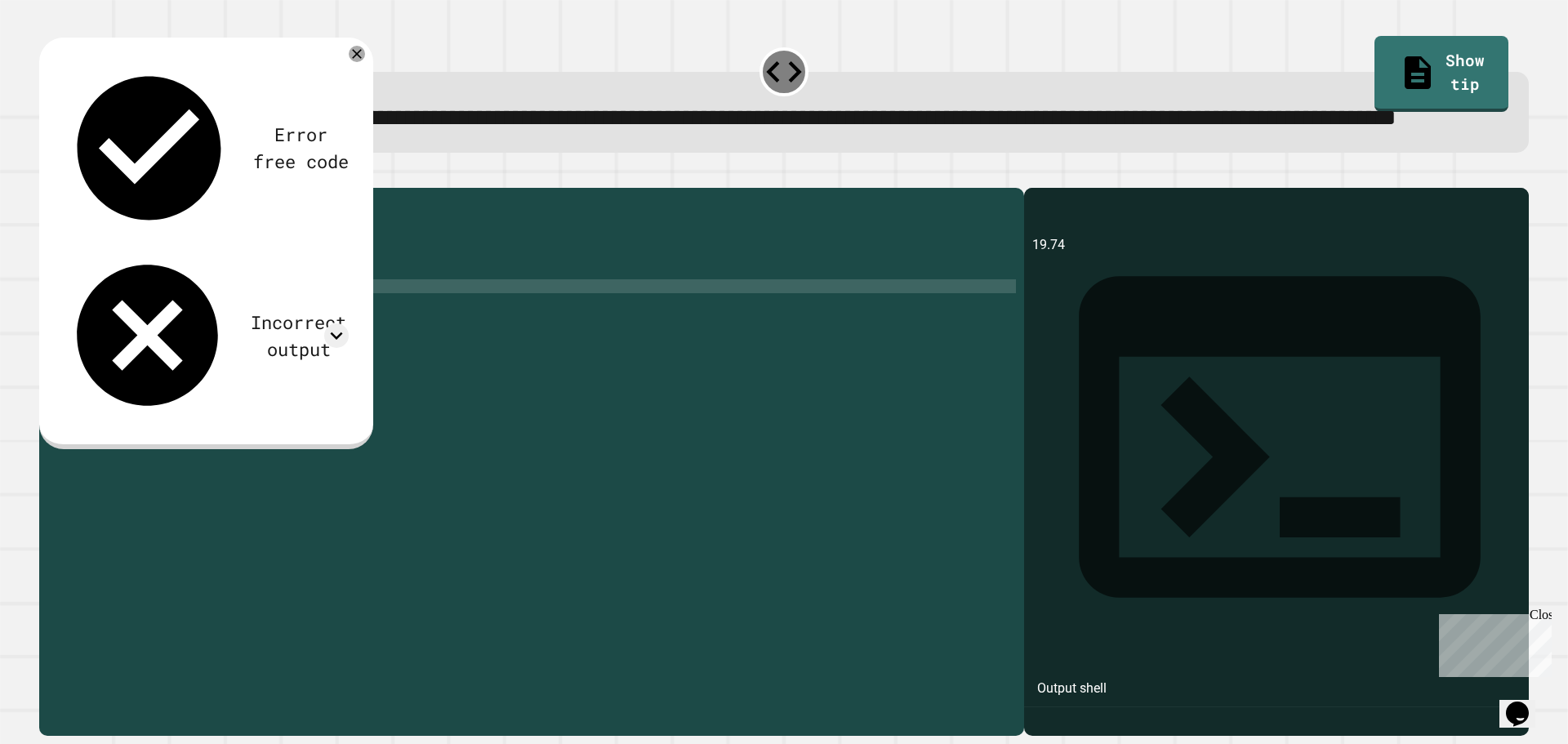
click at [137, 348] on div "public class Main { public static void main ( String args [ ]) { double discoun…" at bounding box center [547, 424] width 938 height 458
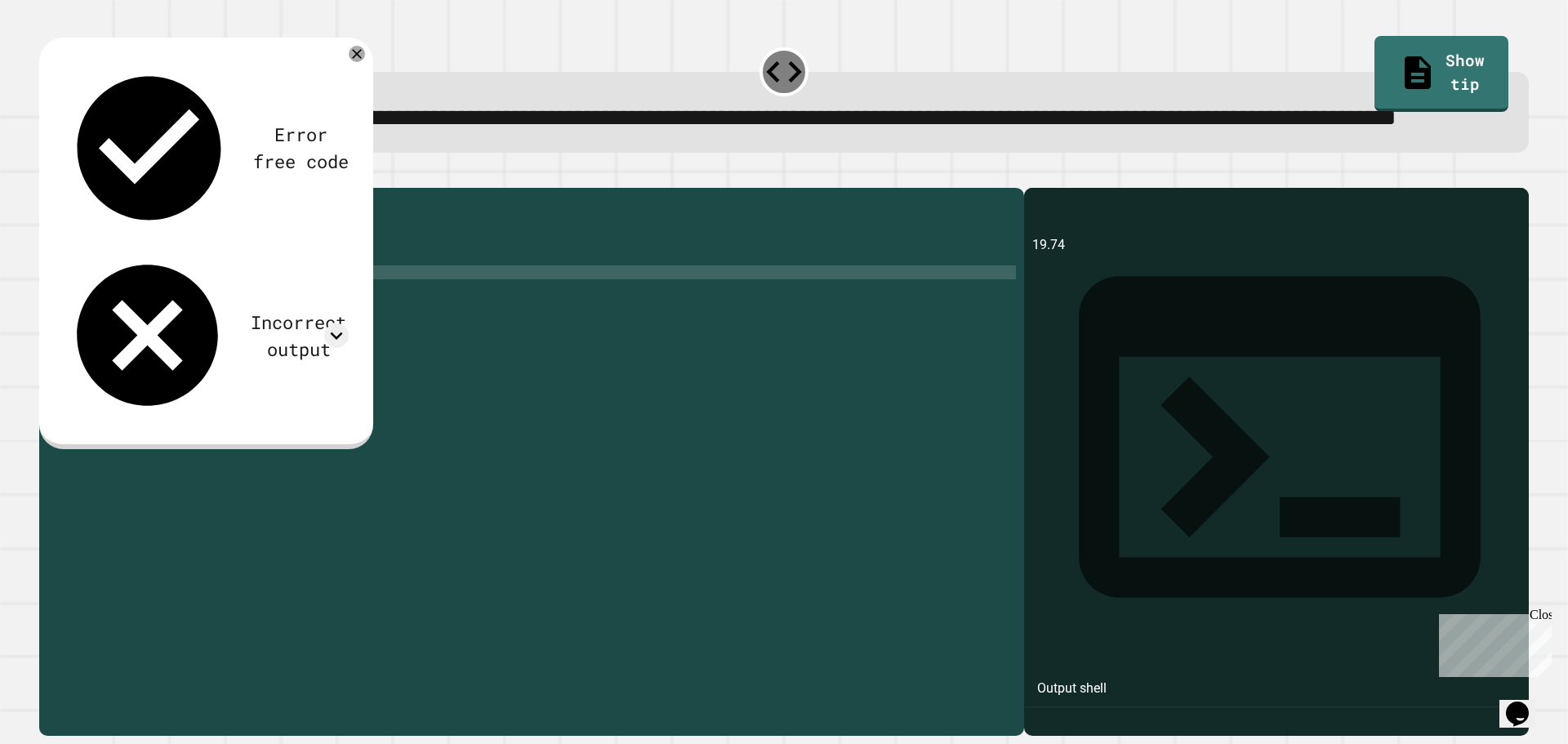
click at [193, 337] on div "public class Main { public static void main ( String args [ ]) { double discoun…" at bounding box center [547, 424] width 938 height 458
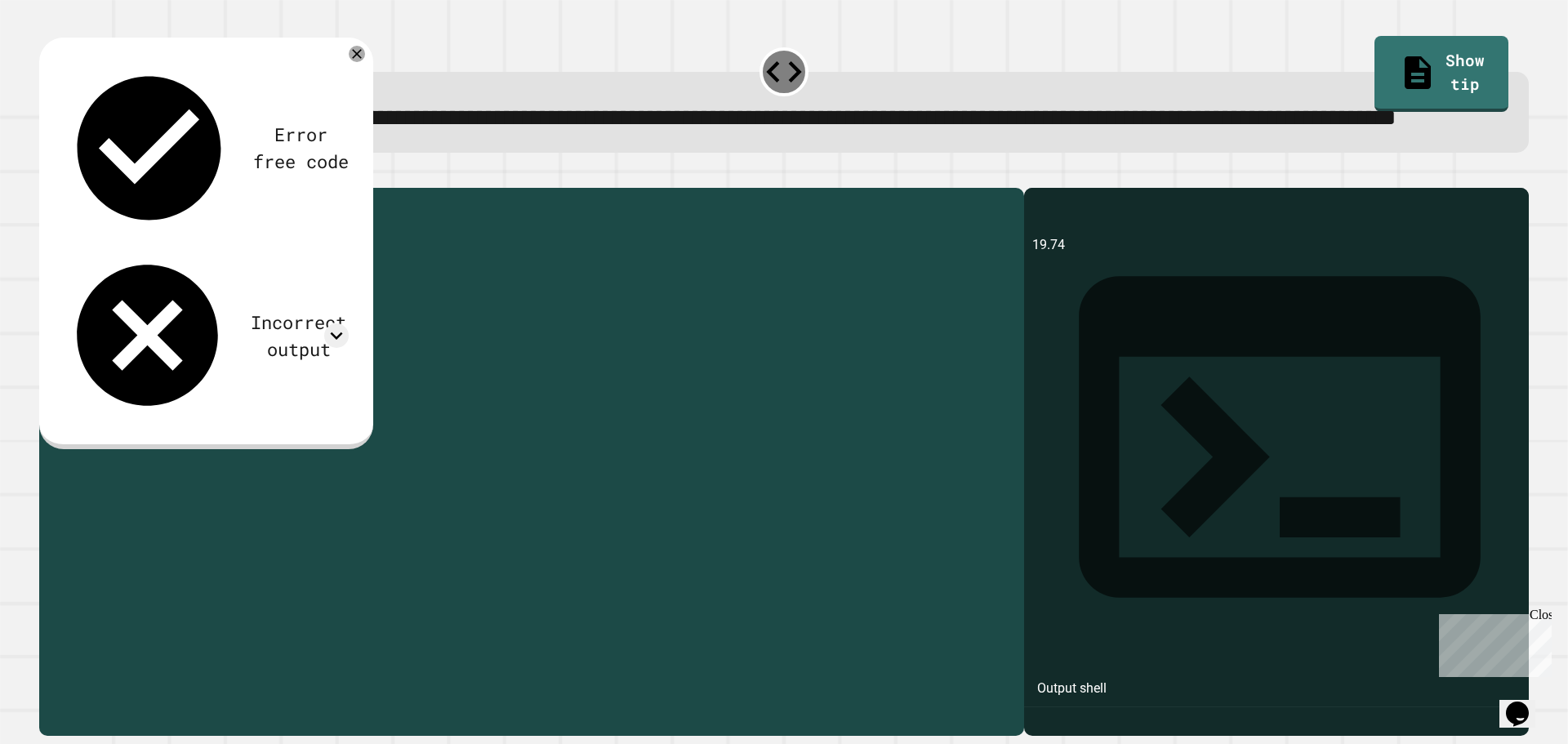
drag, startPoint x: 313, startPoint y: 334, endPoint x: 74, endPoint y: 332, distance: 239.0
click at [76, 334] on div "**********" at bounding box center [528, 410] width 977 height 430
click at [183, 321] on div "public class Main { public static void main ( String args [ ]) { double discoun…" at bounding box center [547, 424] width 938 height 458
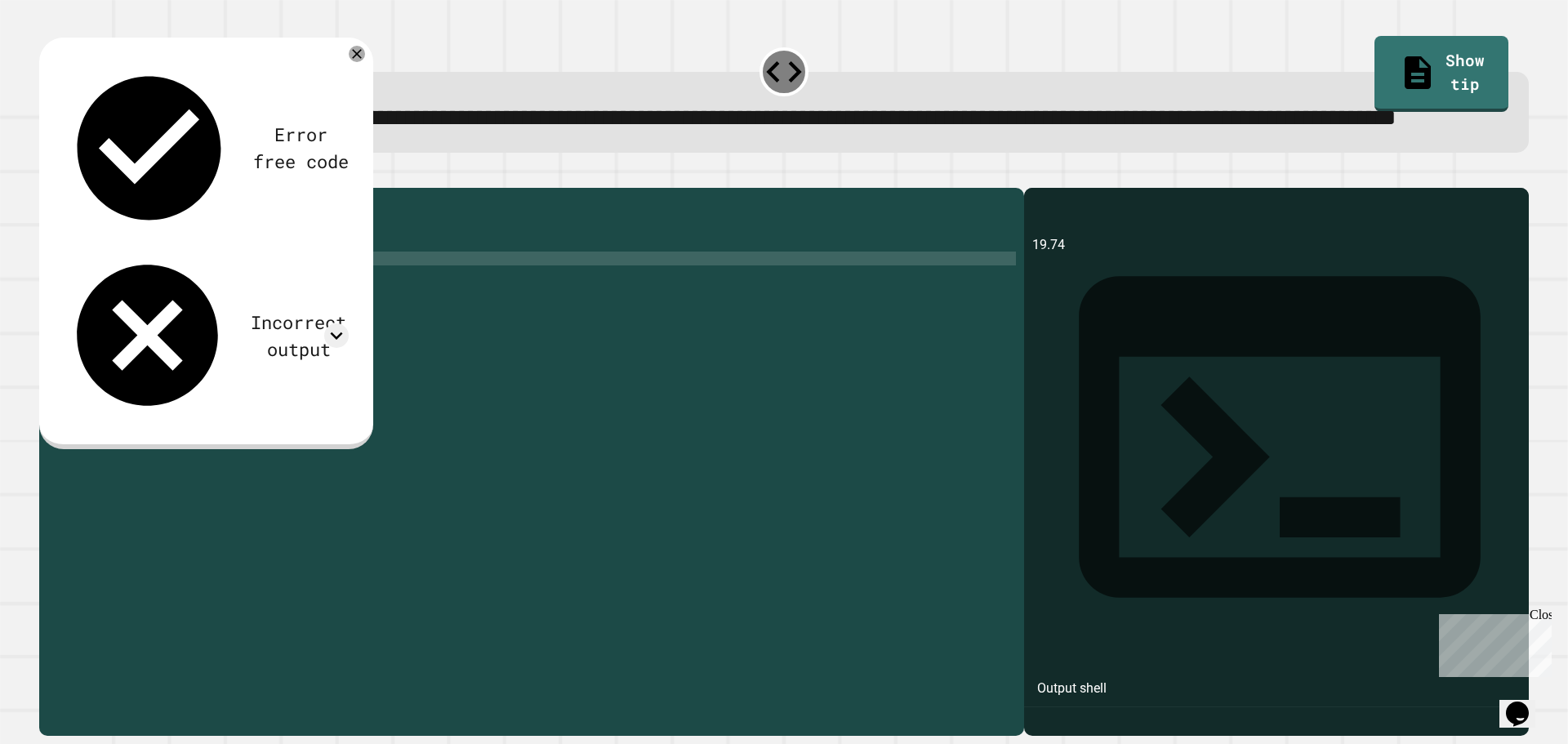
type textarea "**********"
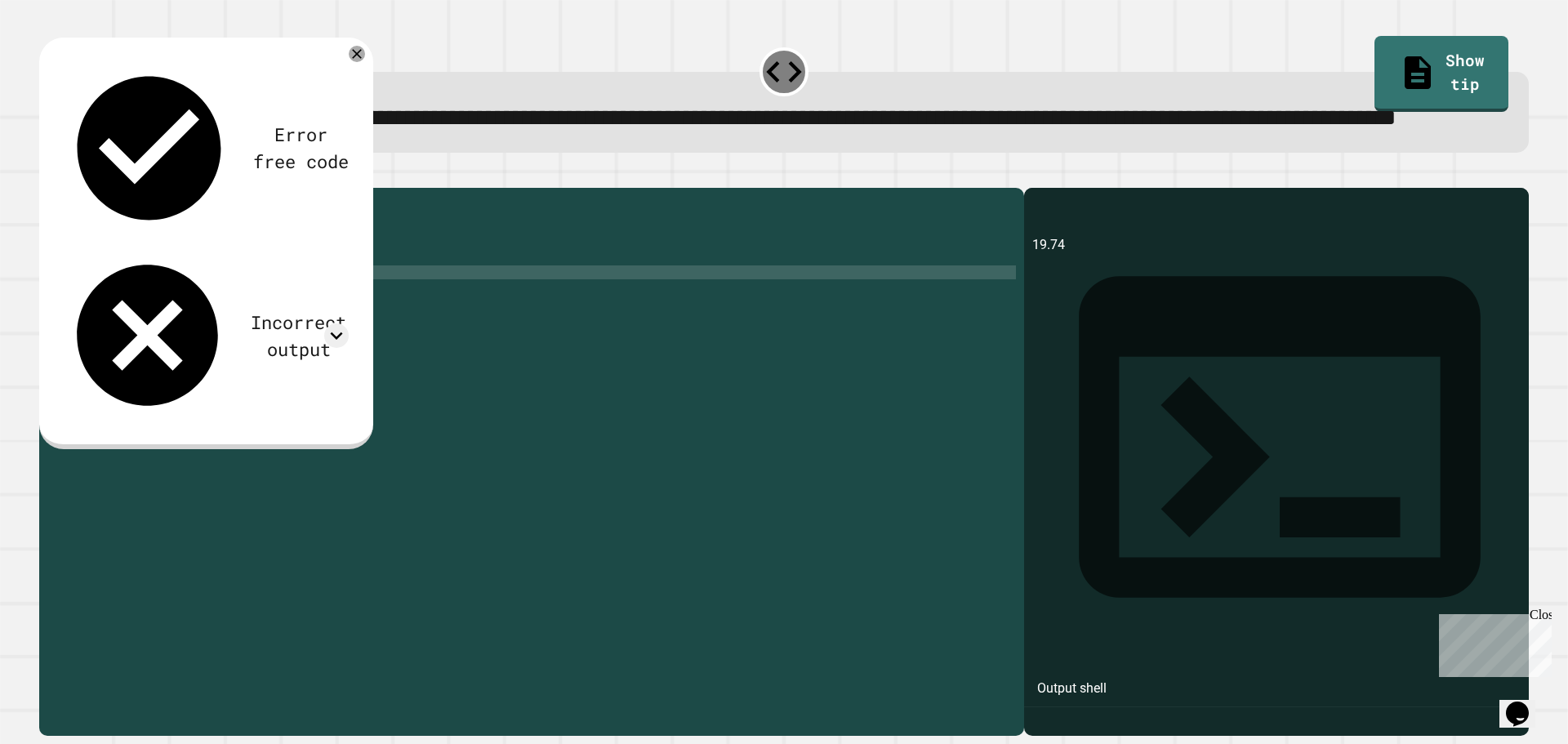
paste textarea "**********"
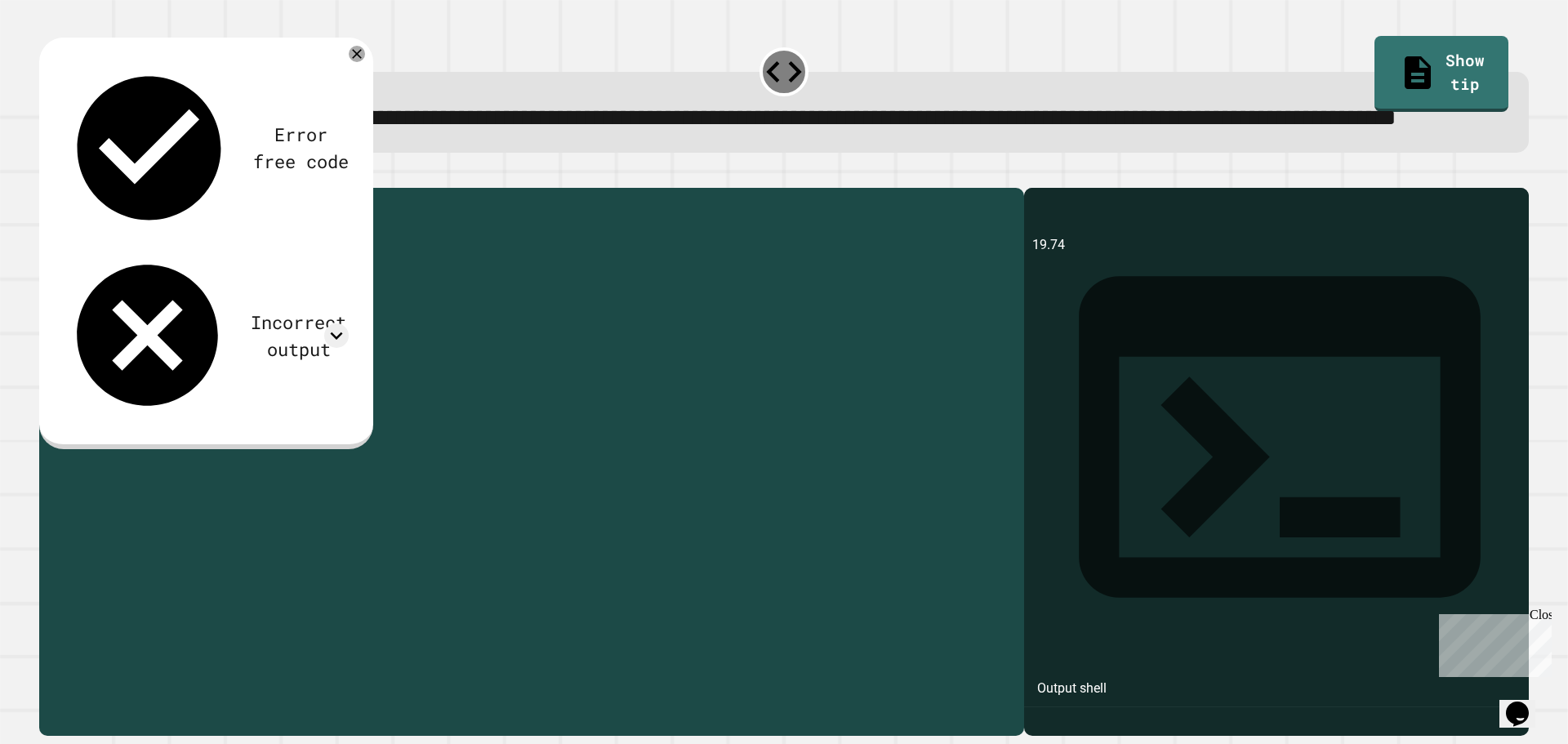
drag, startPoint x: 290, startPoint y: 336, endPoint x: 194, endPoint y: 335, distance: 96.0
click at [194, 335] on div "public class Main { public static void main ( String args [ ]) { double discoun…" at bounding box center [547, 424] width 938 height 458
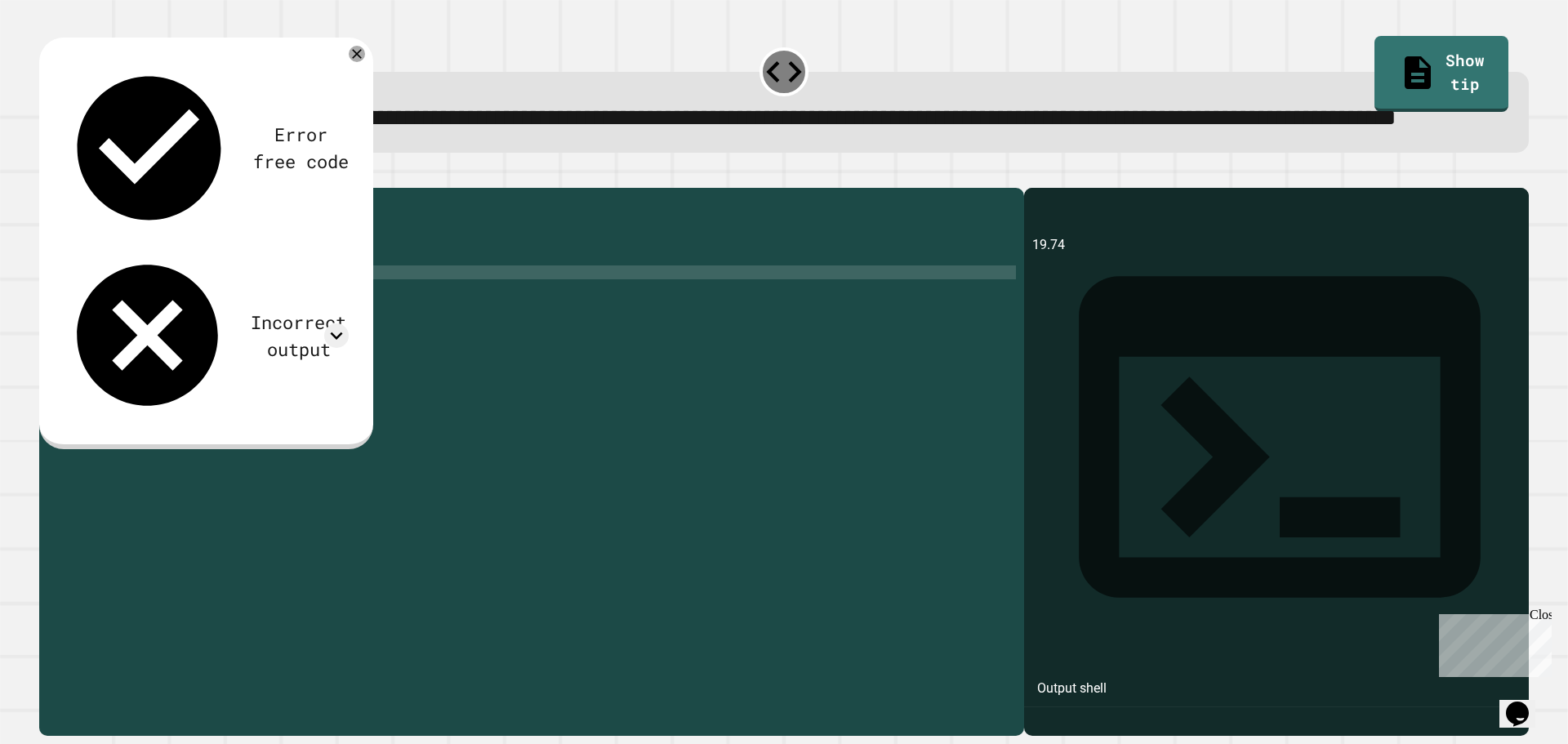
scroll to position [0, 9]
click at [197, 434] on div "public class Main { public static void main ( String args [ ]) { double discoun…" at bounding box center [547, 424] width 938 height 458
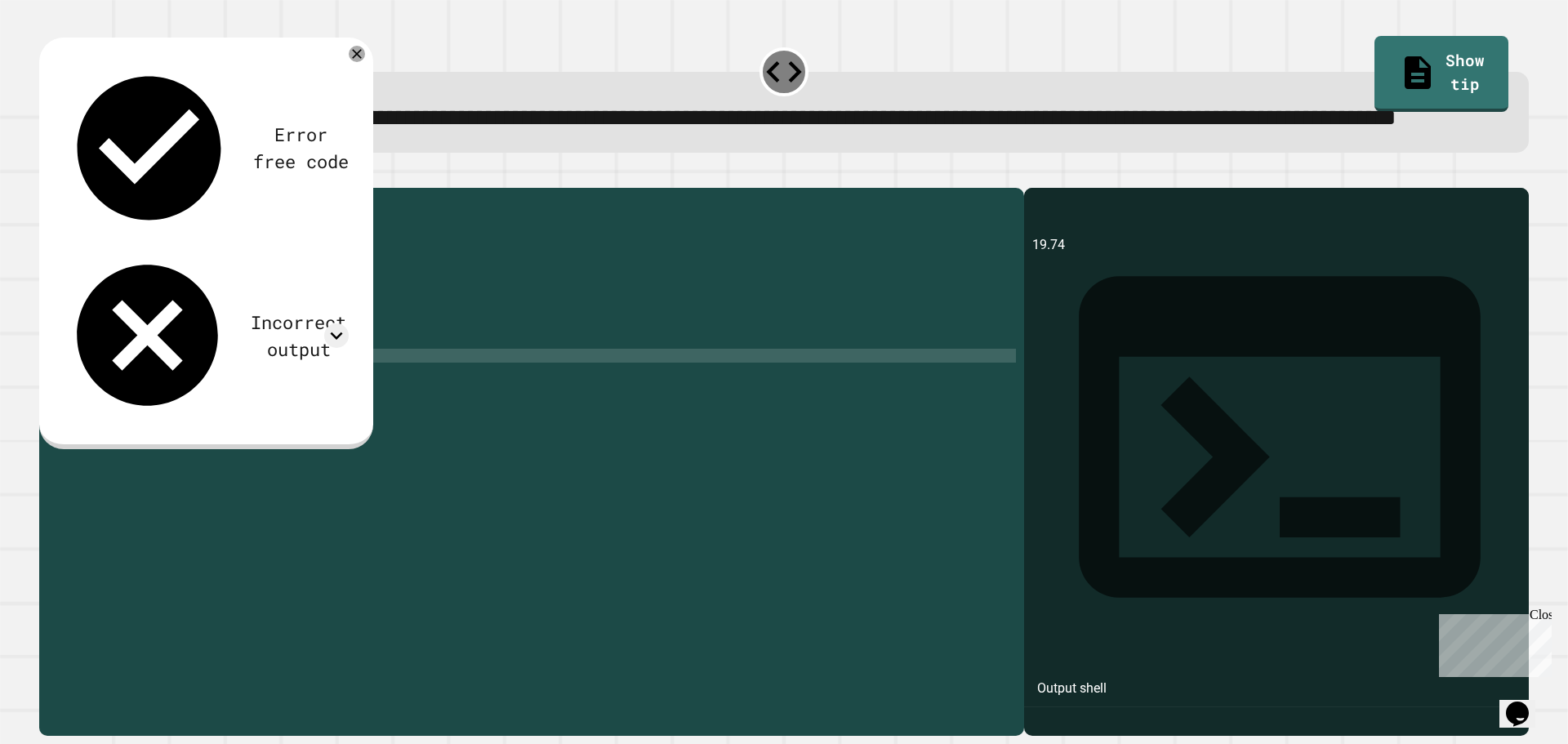
click at [47, 174] on icon "button" at bounding box center [47, 174] width 0 height 0
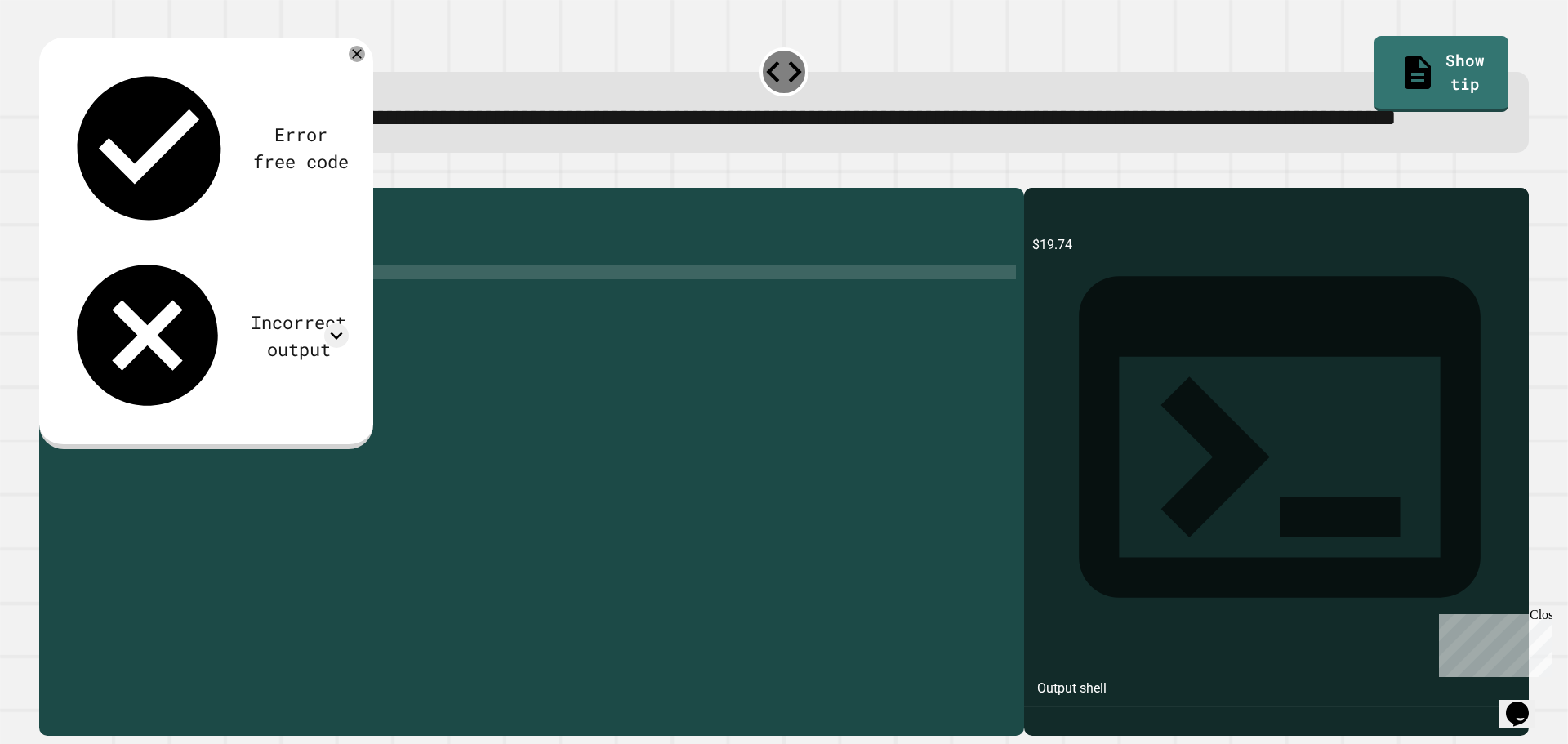
click at [208, 334] on div "public class Main { public static void main ( String args [ ]) { double discoun…" at bounding box center [547, 424] width 938 height 458
click at [47, 174] on icon "button" at bounding box center [47, 174] width 0 height 0
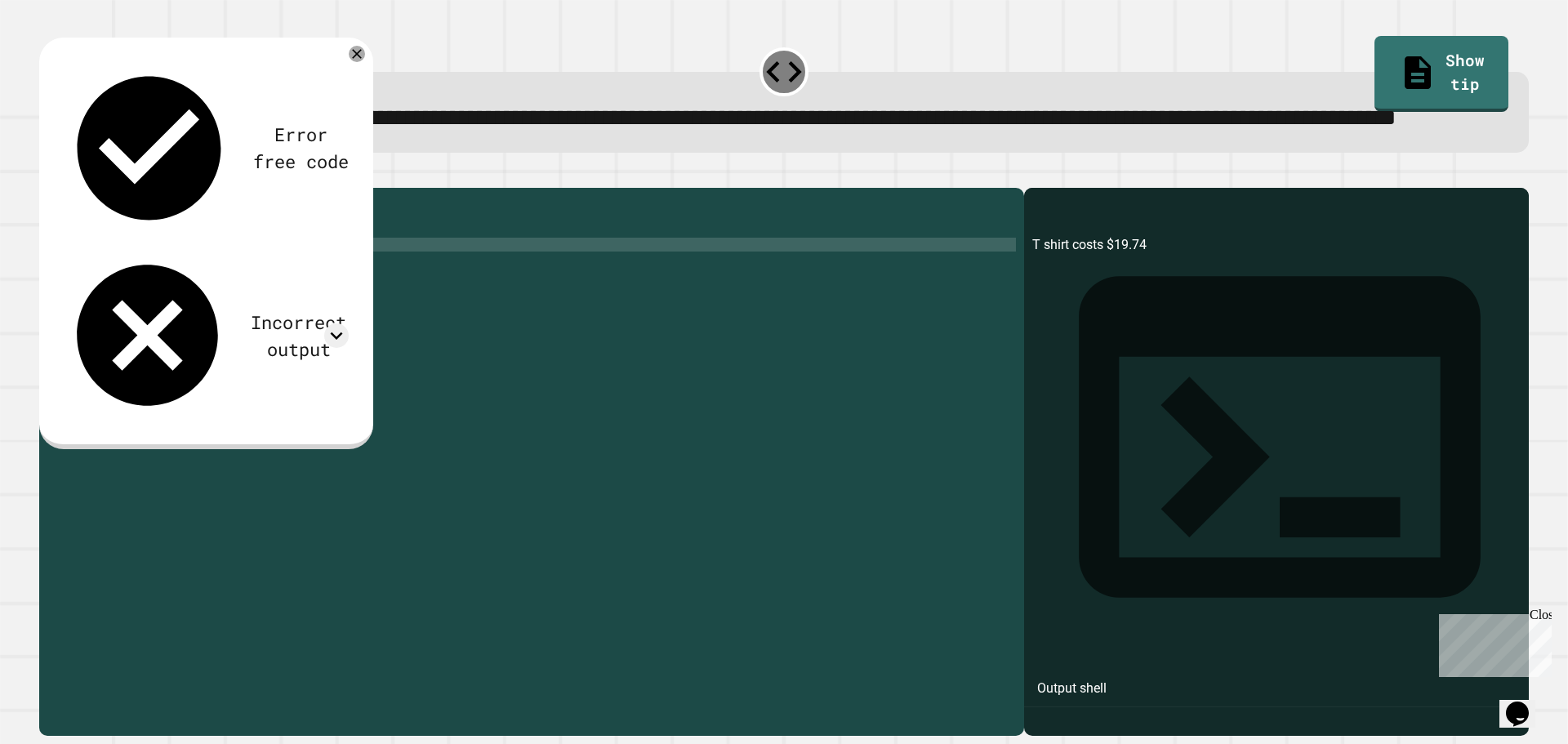
scroll to position [0, 9]
click at [188, 308] on div "public class Main { public static void main ( String args [ ]) { double discoun…" at bounding box center [547, 424] width 938 height 458
click at [238, 349] on div "public class Main { public static void main ( String args [ ]) { double discoun…" at bounding box center [547, 424] width 938 height 458
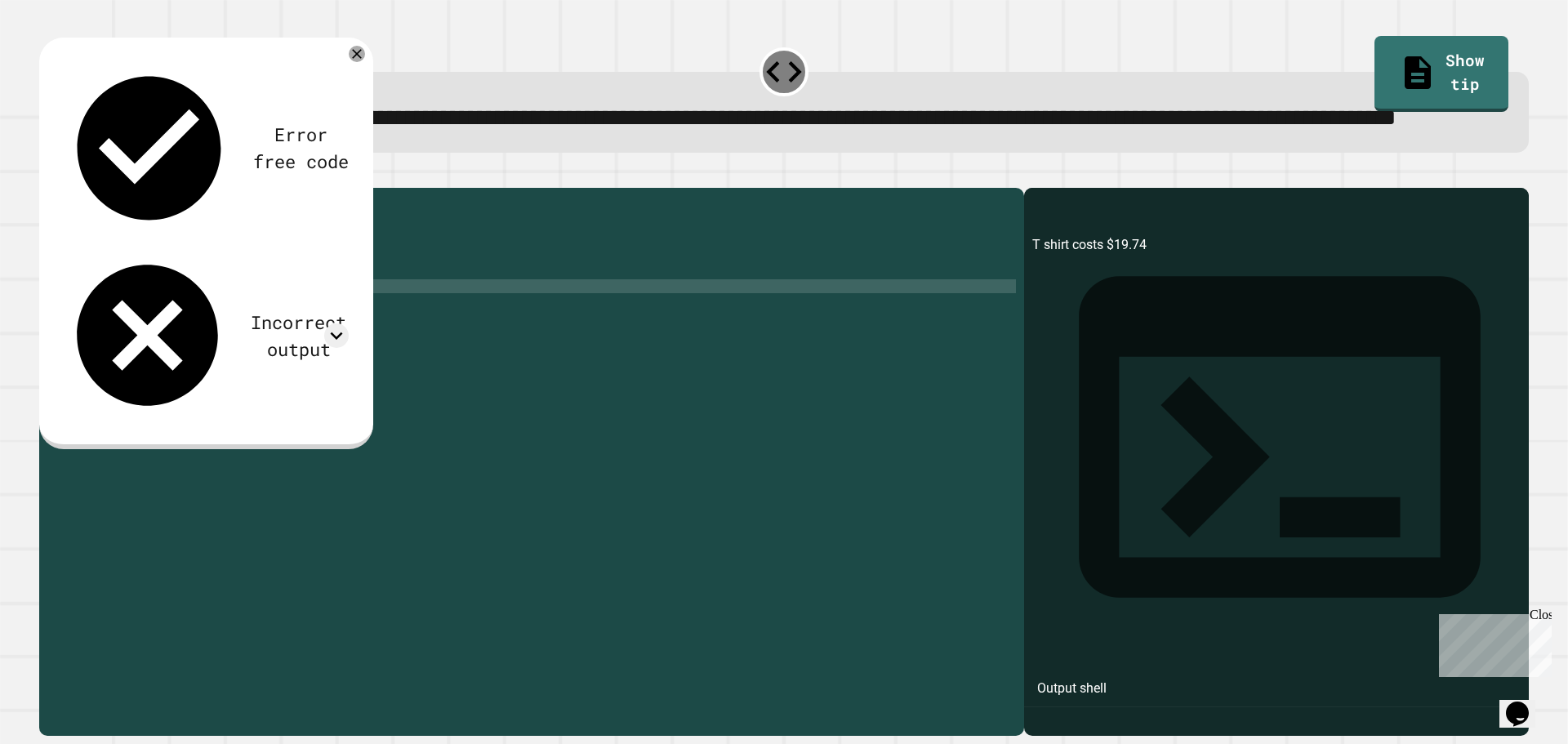
click at [201, 351] on div "public class Main { public static void main ( String args [ ]) { double discoun…" at bounding box center [547, 424] width 938 height 458
type textarea "**********"
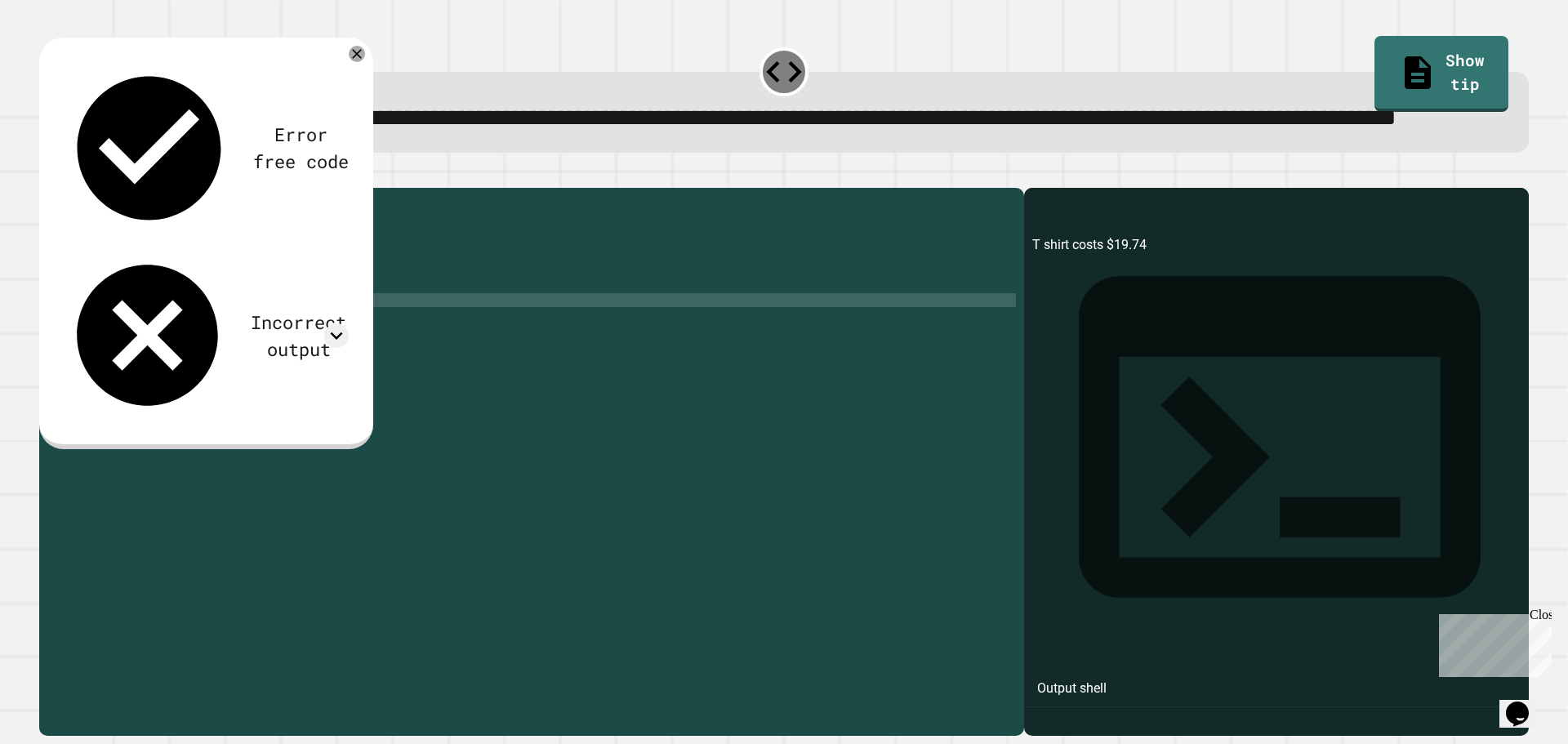
scroll to position [0, 0]
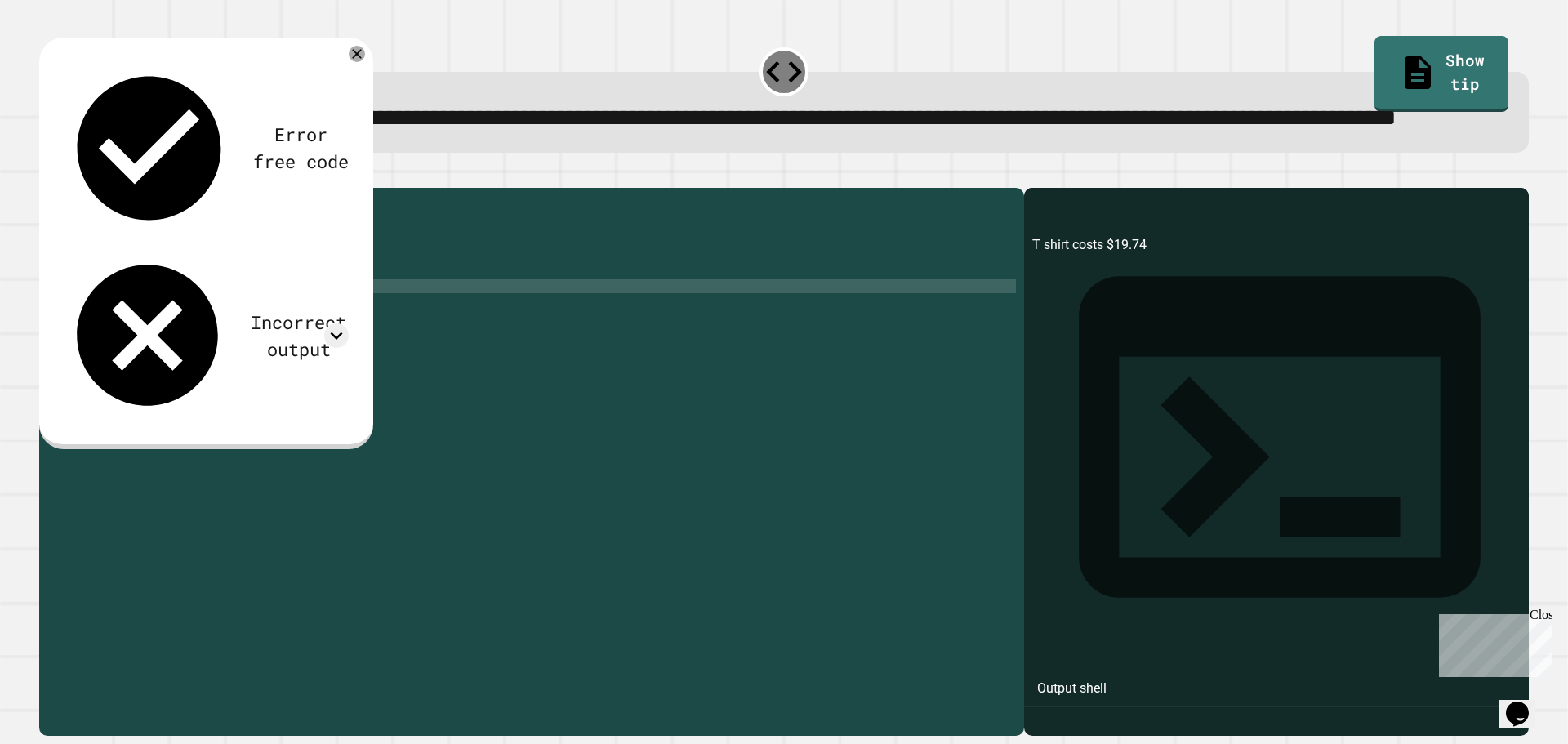
click at [200, 350] on div "public class Main { public static void main ( String args [ ]) { double discoun…" at bounding box center [547, 424] width 938 height 458
click at [340, 351] on div "public class Main { public static void main ( String args [ ]) { double discoun…" at bounding box center [547, 424] width 938 height 458
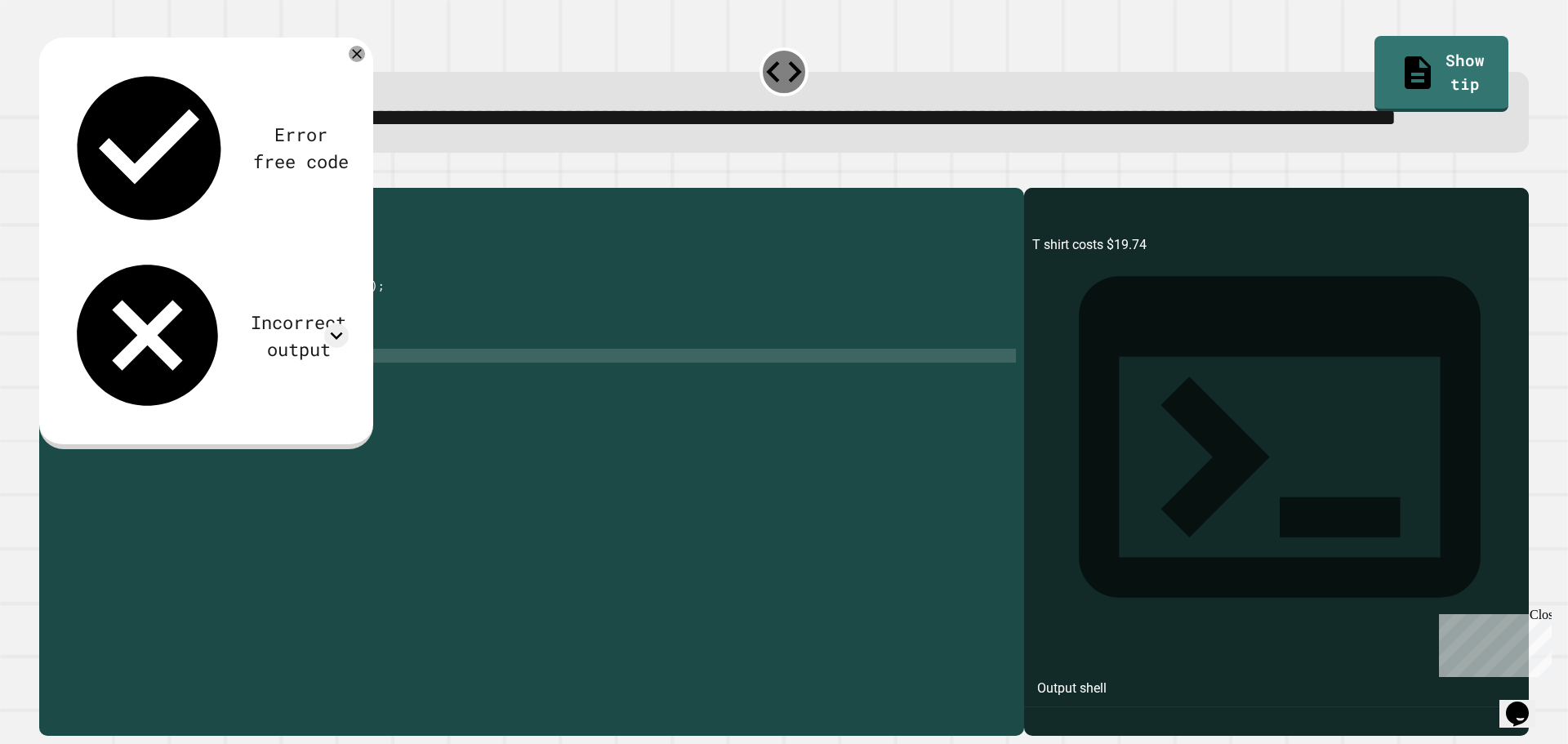
click at [377, 435] on div "public class Main { public static void main ( String args [ ]) { double discoun…" at bounding box center [547, 424] width 938 height 458
click at [47, 174] on icon "button" at bounding box center [47, 174] width 0 height 0
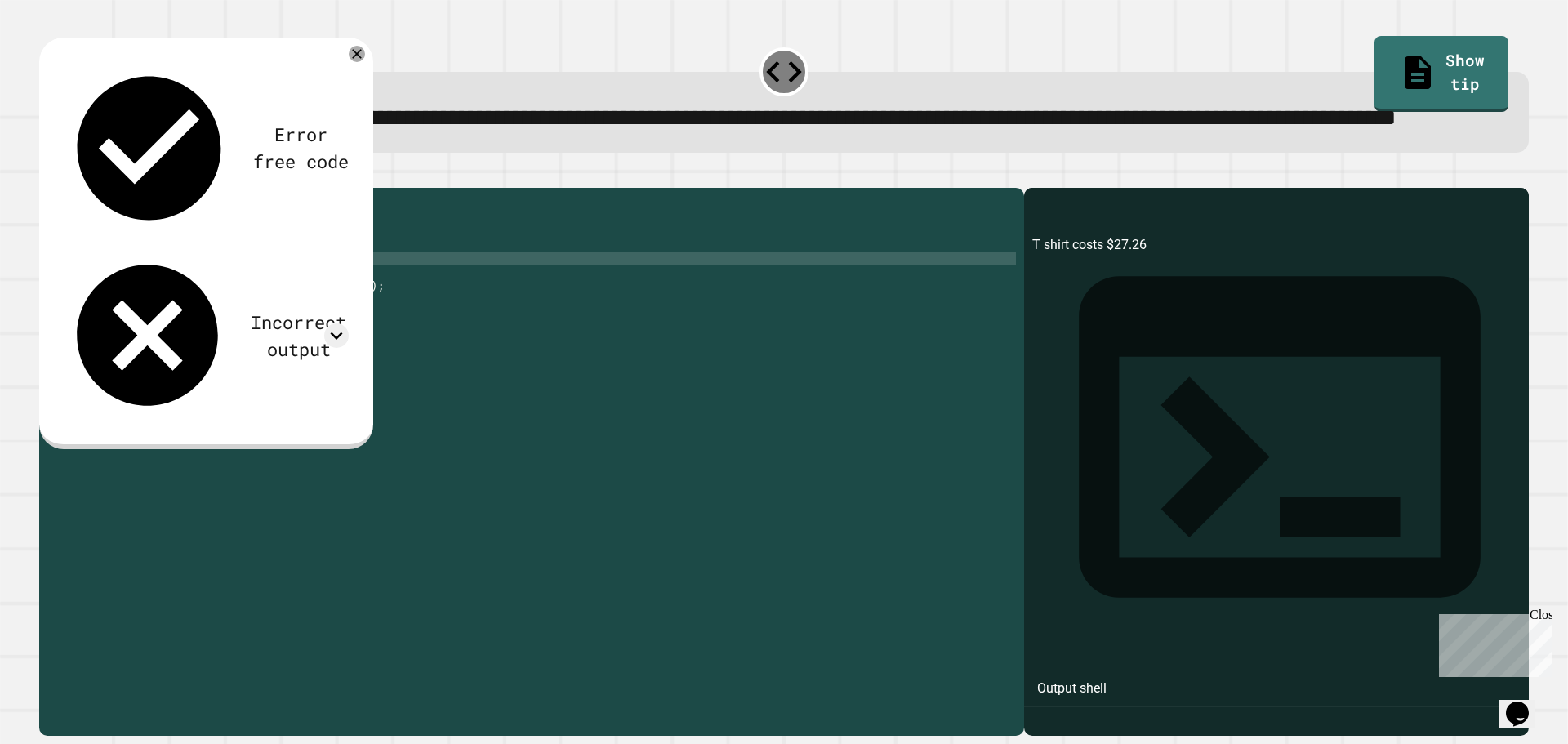
click at [100, 322] on div "public class Main { public static void main ( String args [ ]) { double discoun…" at bounding box center [547, 424] width 938 height 458
click at [62, 190] on icon "button" at bounding box center [58, 184] width 9 height 11
click at [83, 334] on div "public class Main { public static void main ( String args [ ]) { double discoun…" at bounding box center [547, 424] width 938 height 458
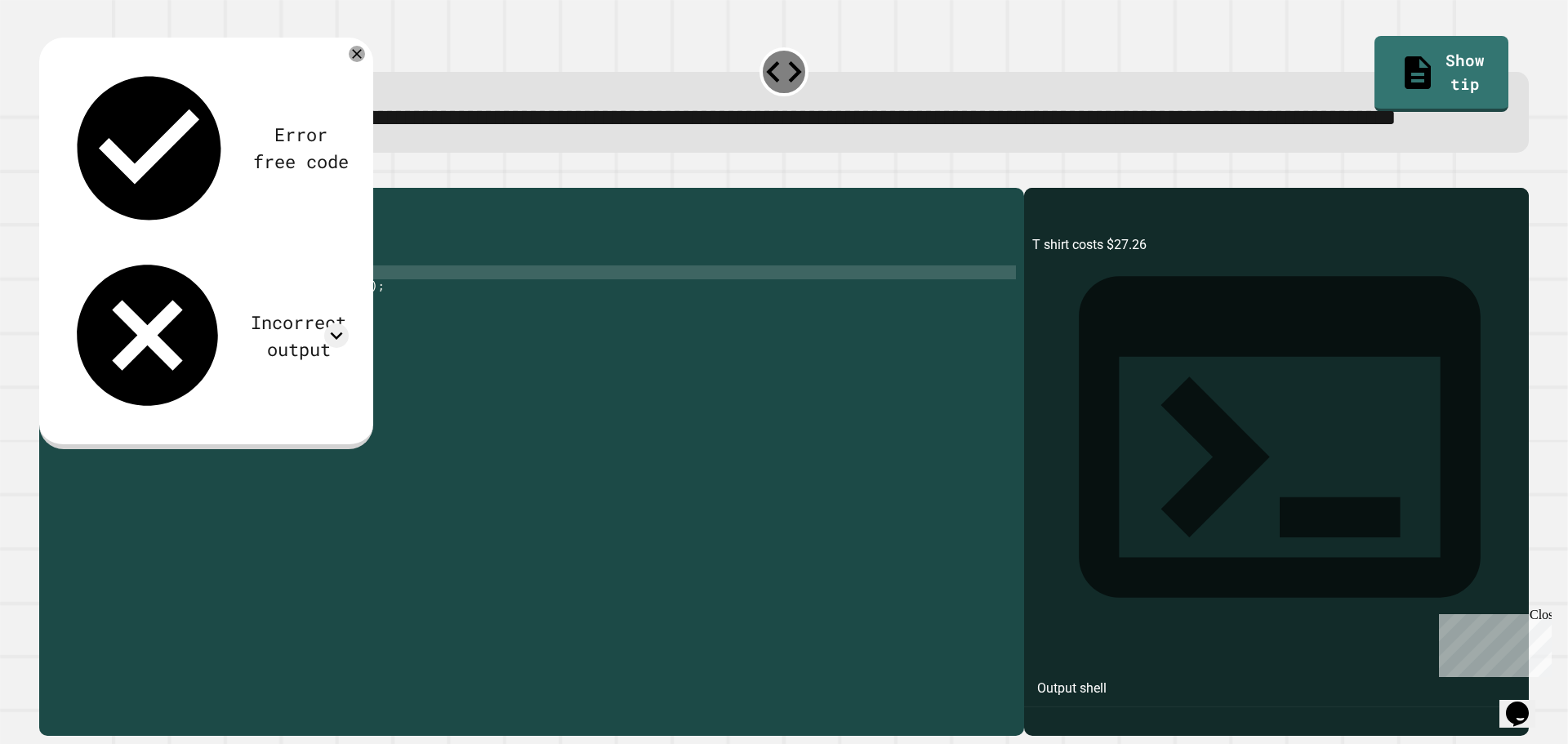
scroll to position [0, 1]
type textarea "**********"
click at [47, 174] on icon "button" at bounding box center [47, 174] width 0 height 0
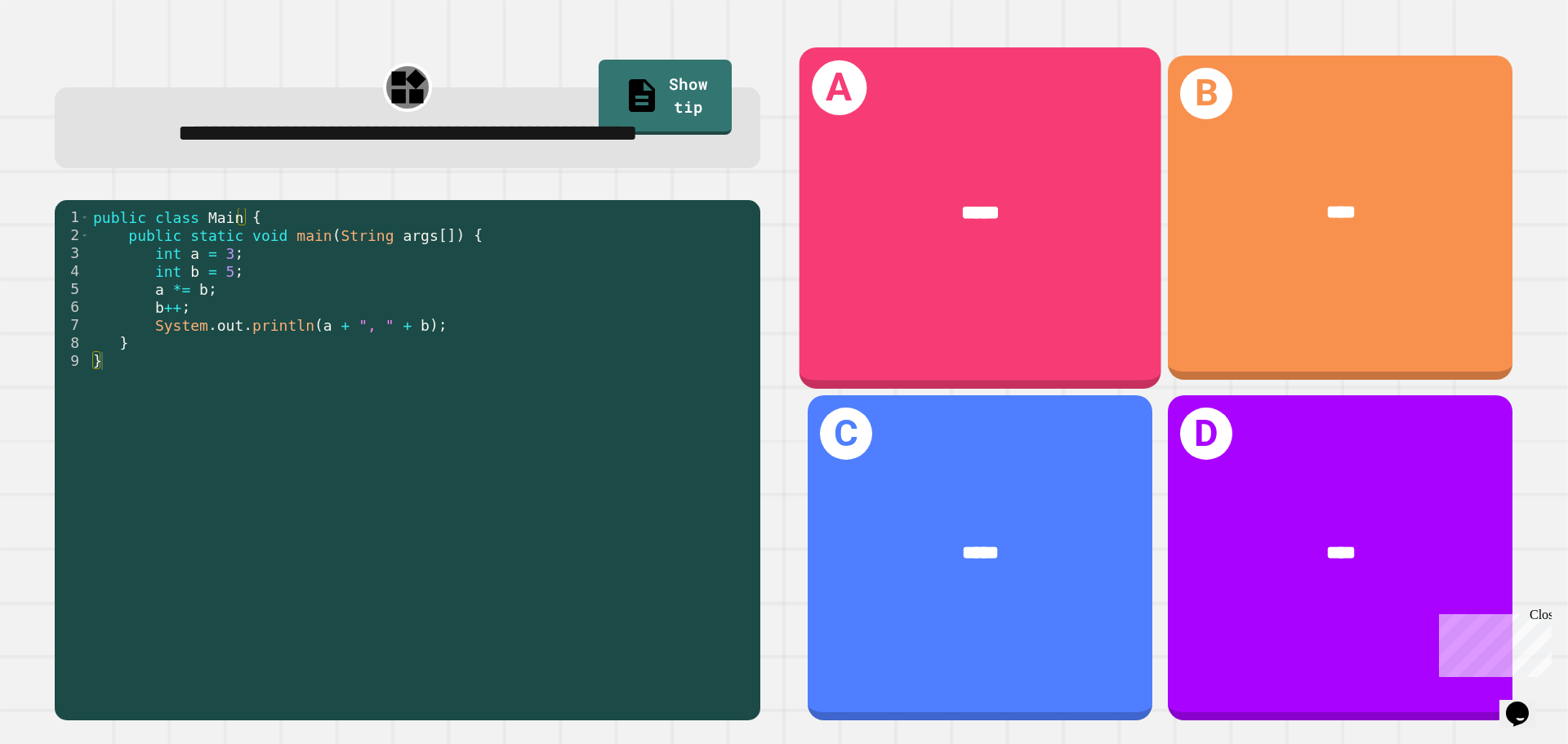
click at [915, 190] on div "*****" at bounding box center [979, 213] width 362 height 109
